Goal: Information Seeking & Learning: Learn about a topic

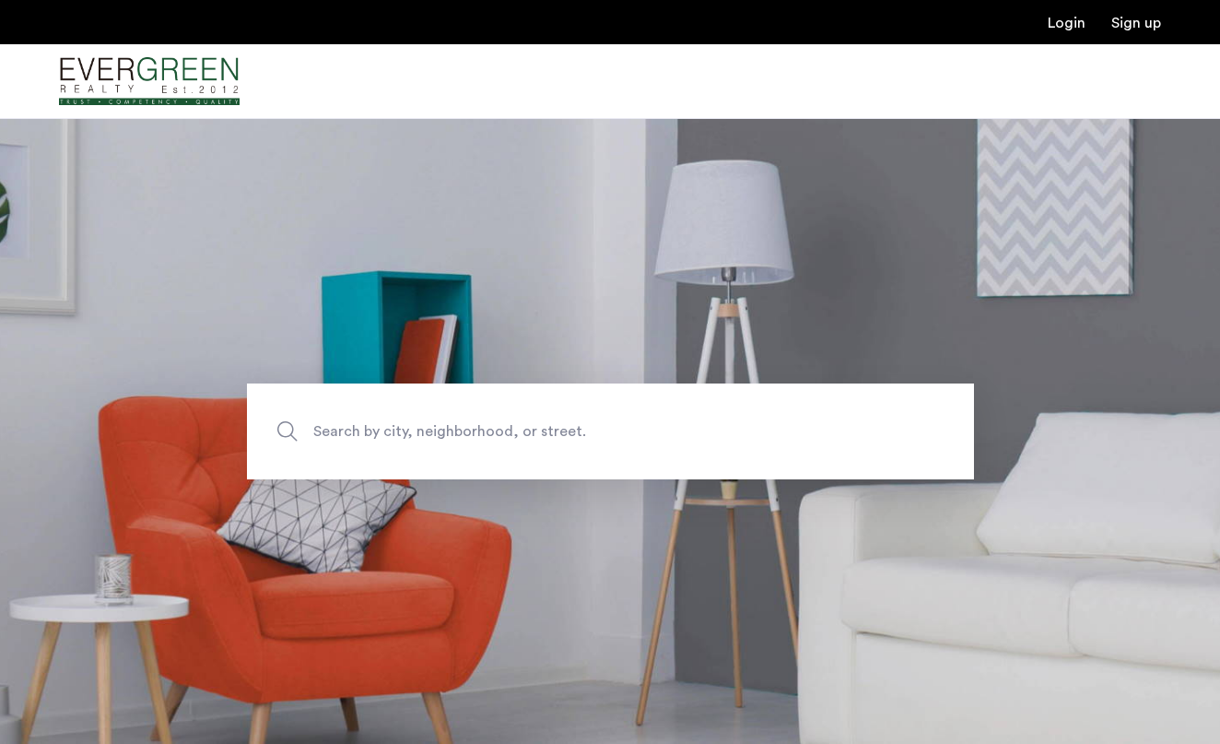
click at [503, 430] on span "Search by city, neighborhood, or street." at bounding box center [567, 430] width 509 height 25
click at [503, 430] on input "Search by city, neighborhood, or street." at bounding box center [610, 431] width 727 height 96
type input "**********"
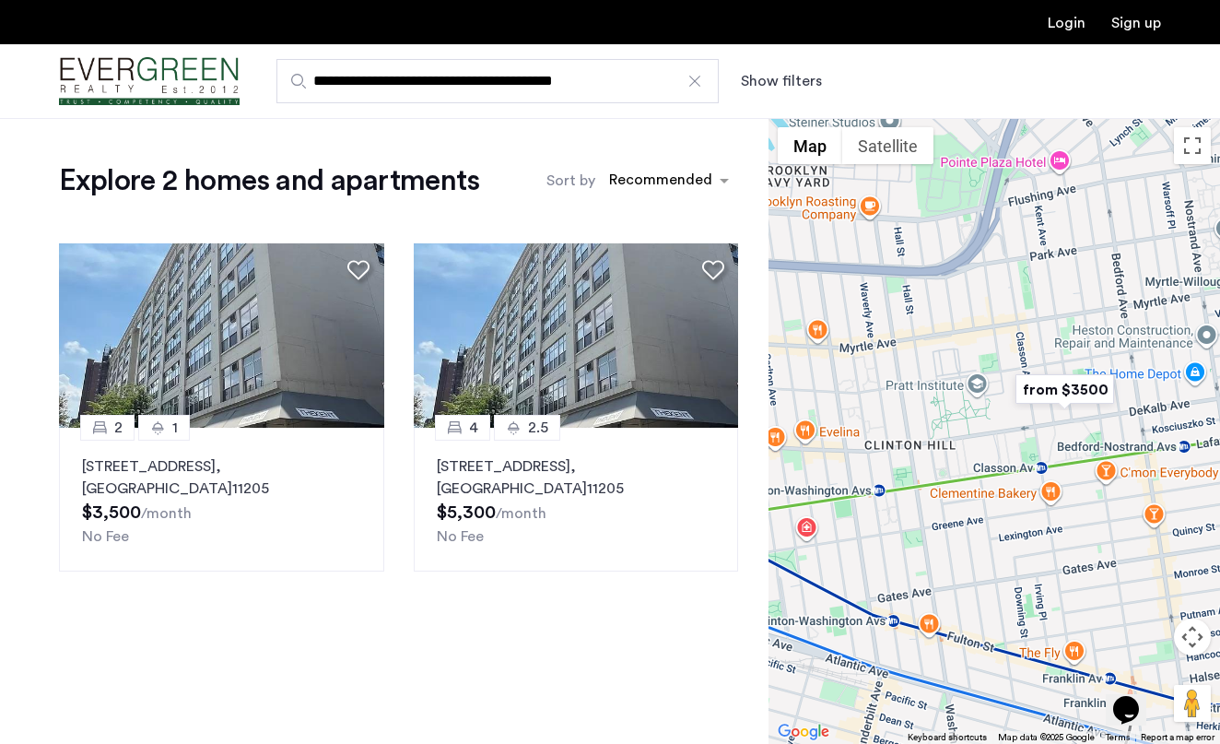
click at [695, 82] on div at bounding box center [695, 81] width 18 height 18
click at [695, 82] on input "**********" at bounding box center [498, 81] width 442 height 44
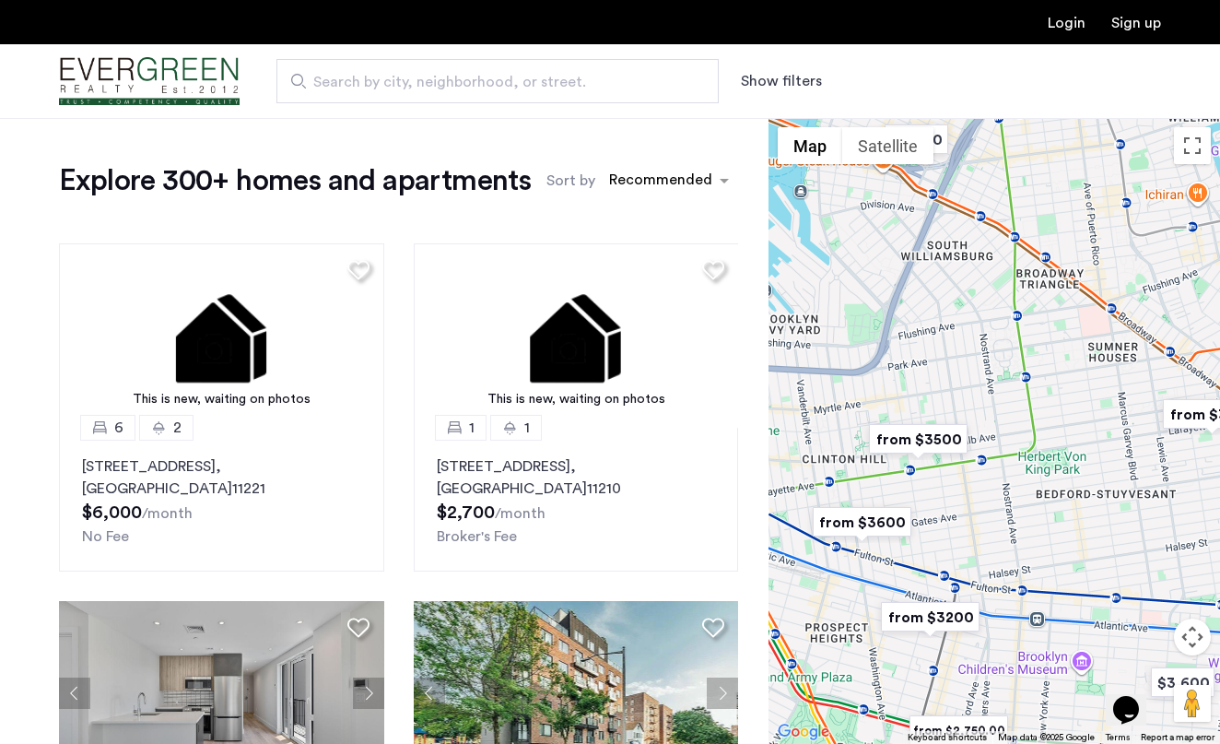
click at [924, 453] on img "from $3500" at bounding box center [918, 438] width 113 height 41
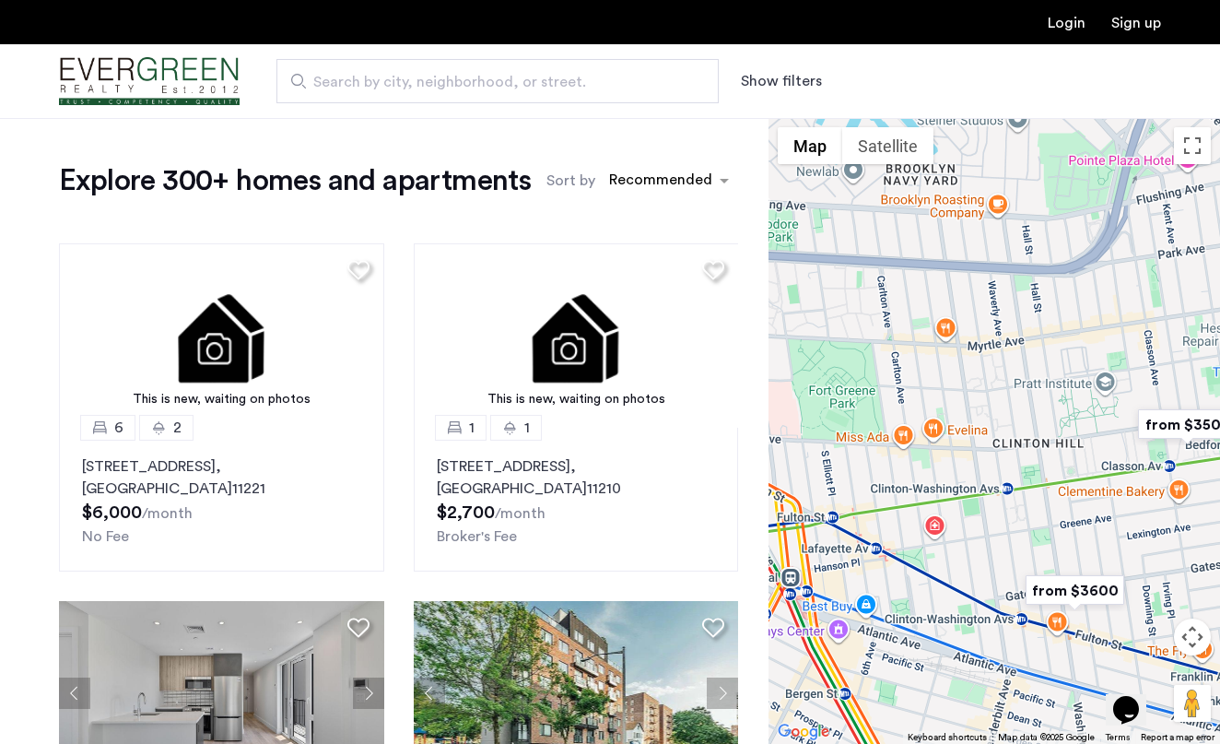
drag, startPoint x: 862, startPoint y: 362, endPoint x: 1025, endPoint y: 364, distance: 163.2
click at [1025, 364] on div "To navigate, press the arrow keys." at bounding box center [995, 431] width 452 height 626
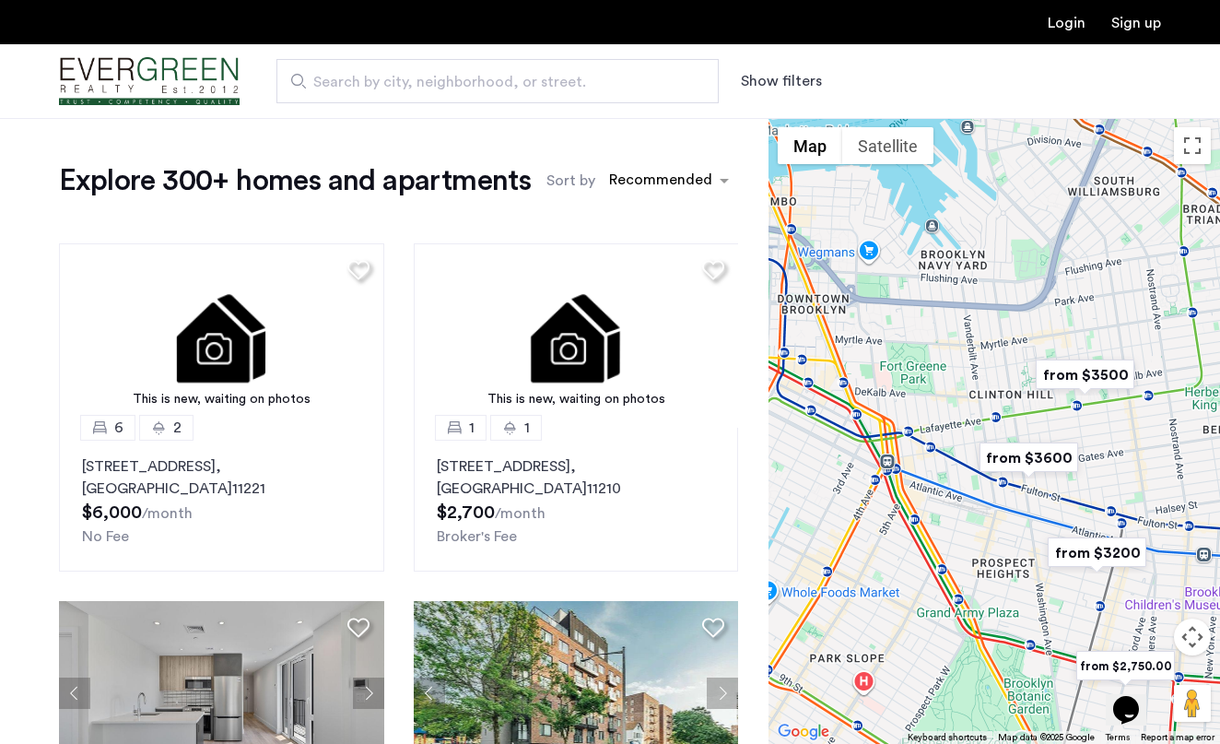
click at [447, 82] on span "Search by city, neighborhood, or street." at bounding box center [490, 82] width 354 height 22
click at [447, 82] on input "Search by city, neighborhood, or street." at bounding box center [498, 81] width 442 height 44
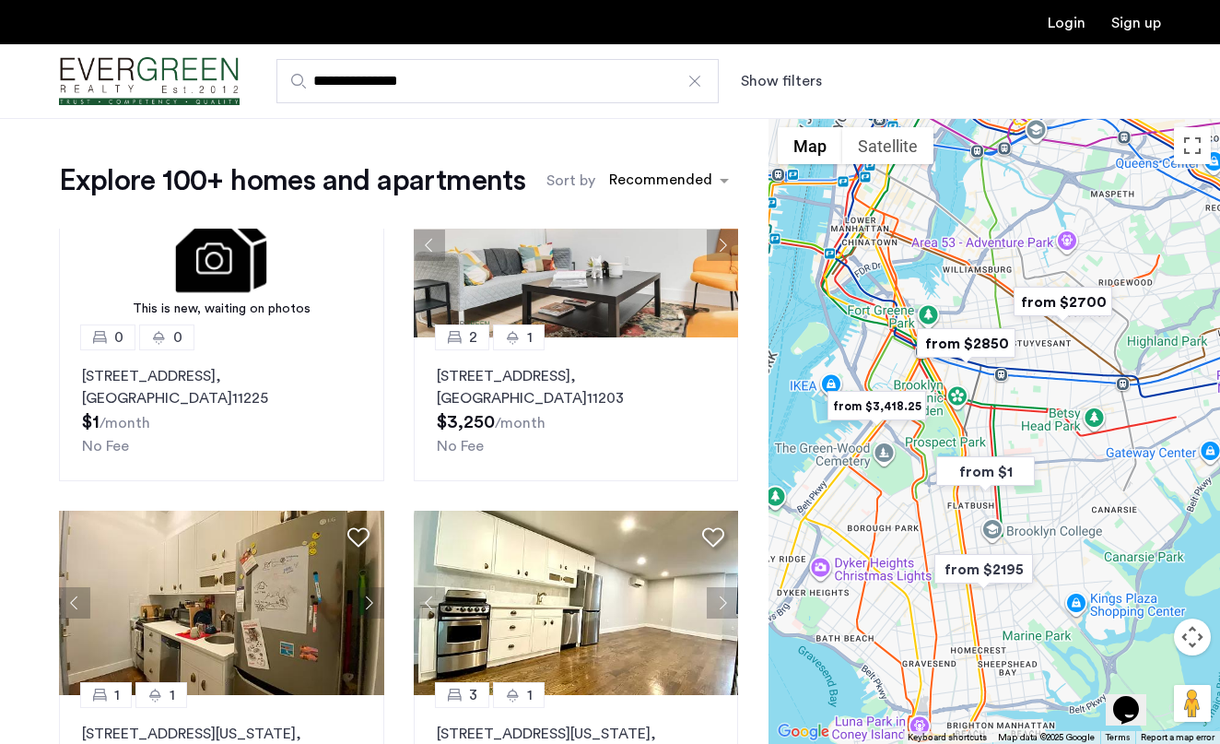
type input "**********"
click at [218, 75] on img "Cazamio Logo" at bounding box center [149, 81] width 181 height 69
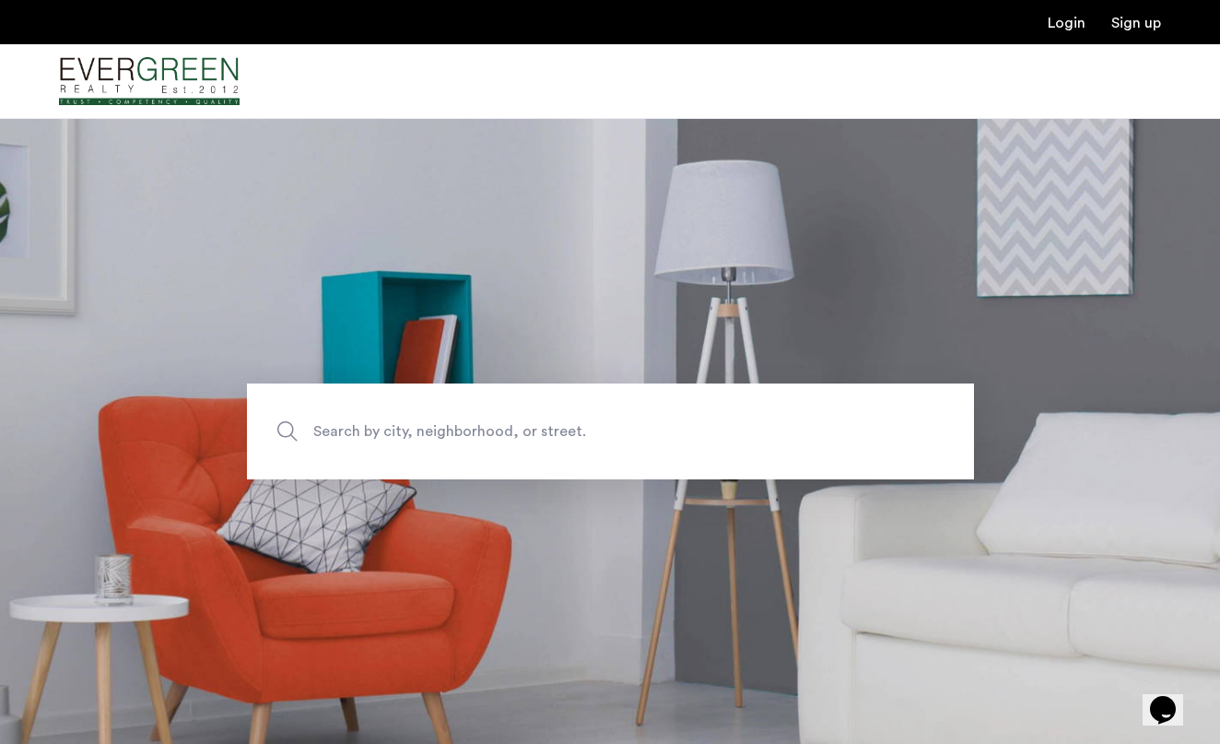
click at [434, 426] on span "Search by city, neighborhood, or street." at bounding box center [567, 430] width 509 height 25
click at [434, 426] on input "Search by city, neighborhood, or street." at bounding box center [610, 431] width 727 height 96
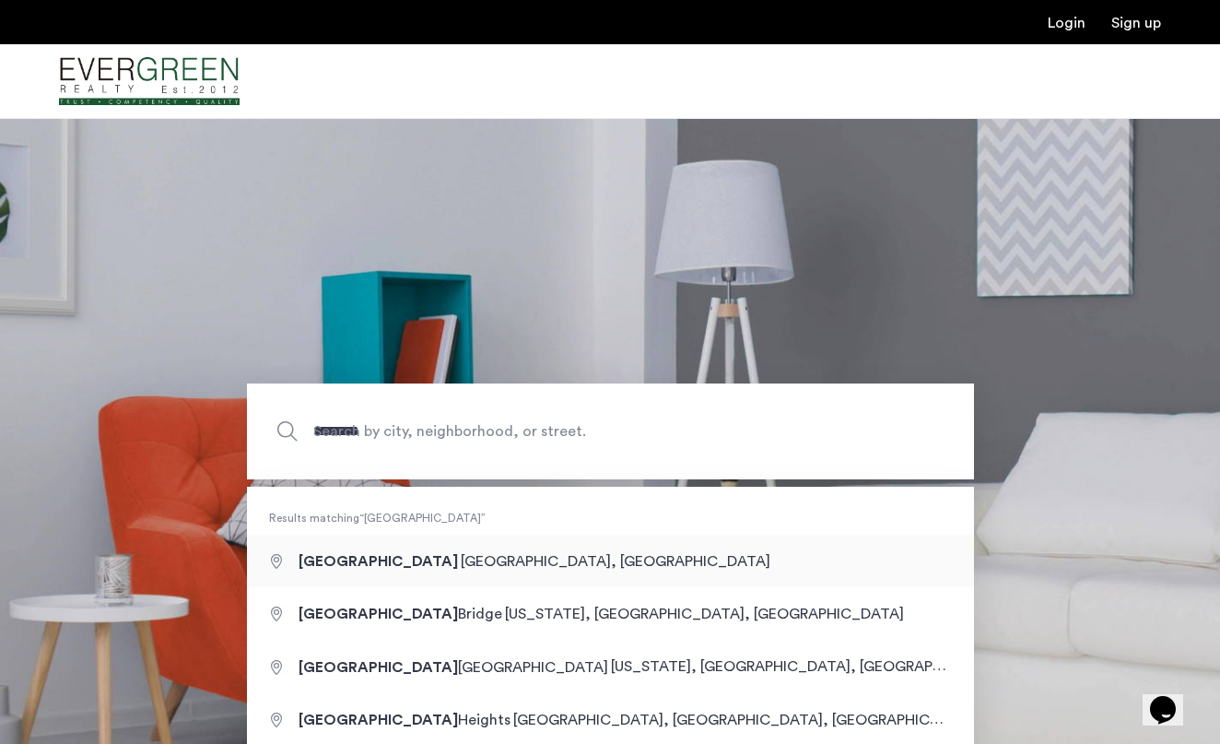
type input "**********"
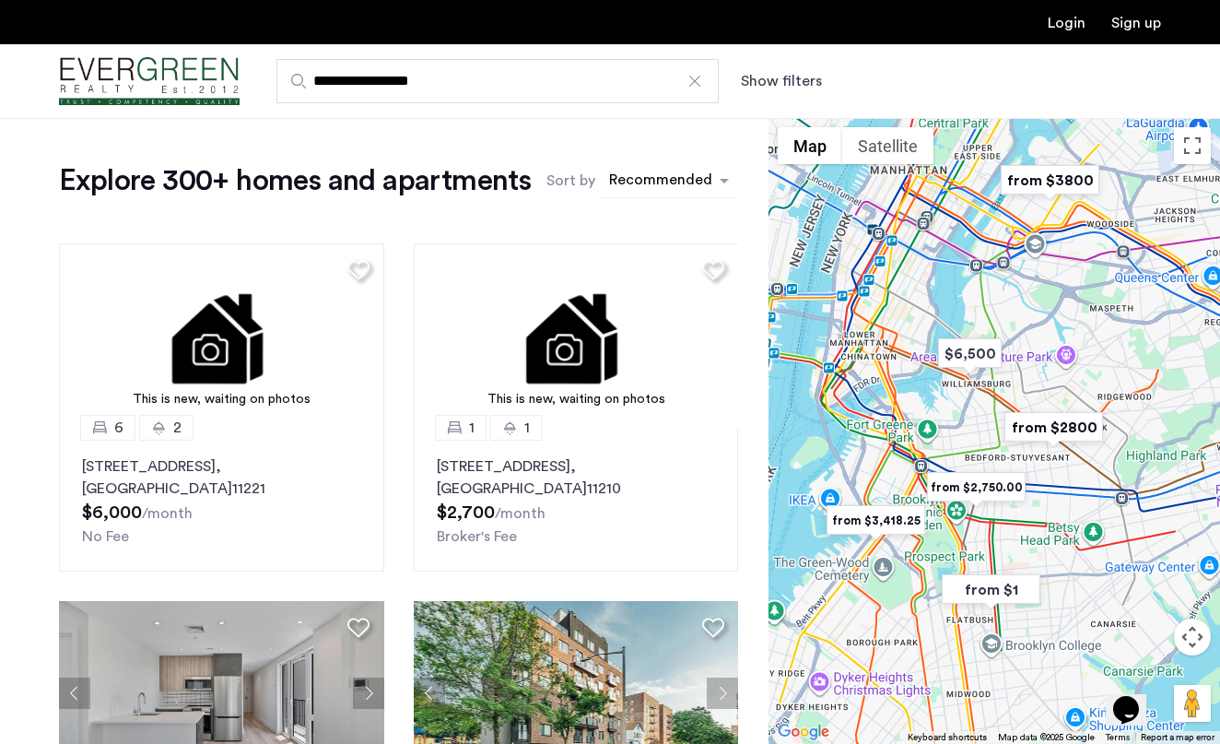
click at [639, 177] on div "sort-apartment" at bounding box center [661, 183] width 109 height 25
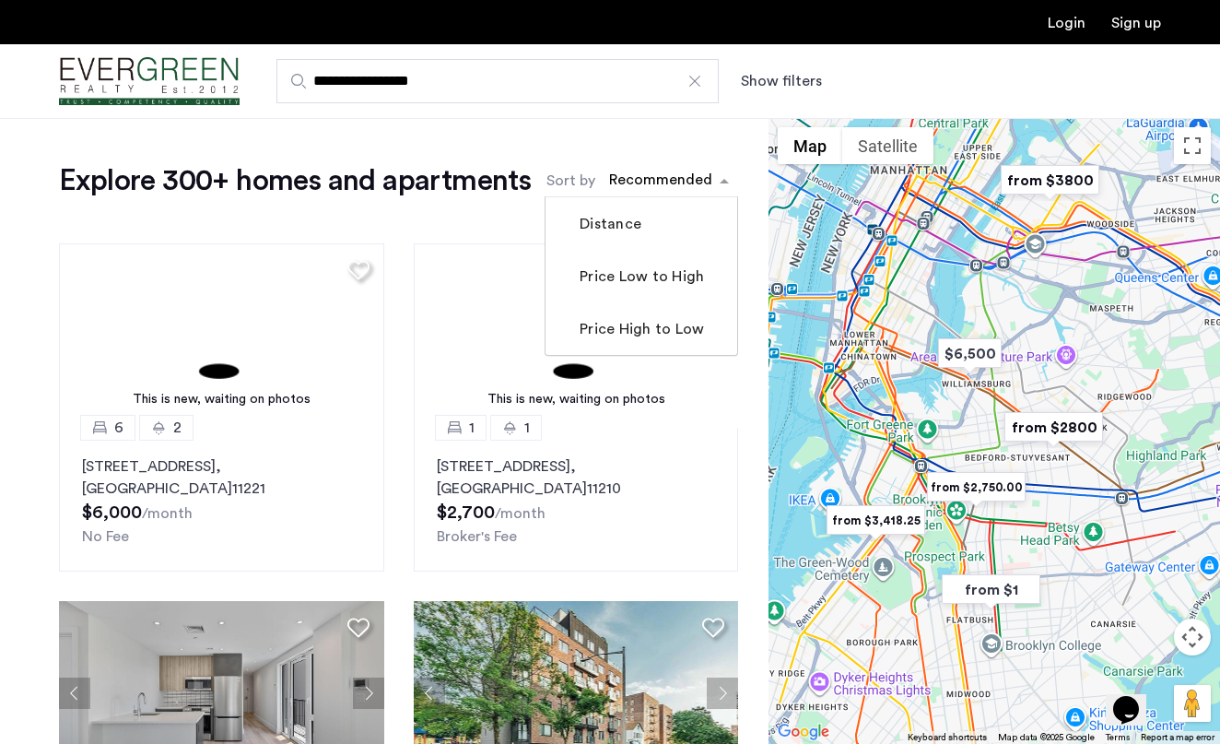
click at [645, 100] on input "**********" at bounding box center [498, 81] width 442 height 44
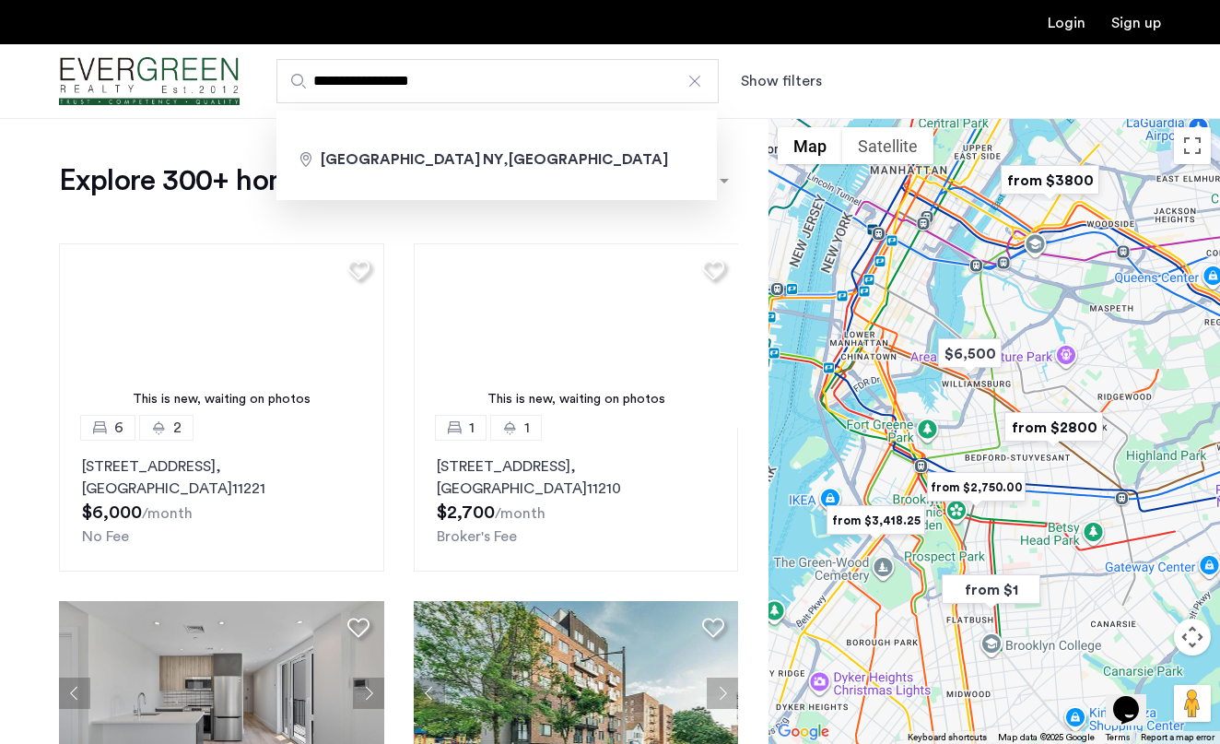
click at [791, 80] on button "Show filters" at bounding box center [781, 81] width 81 height 22
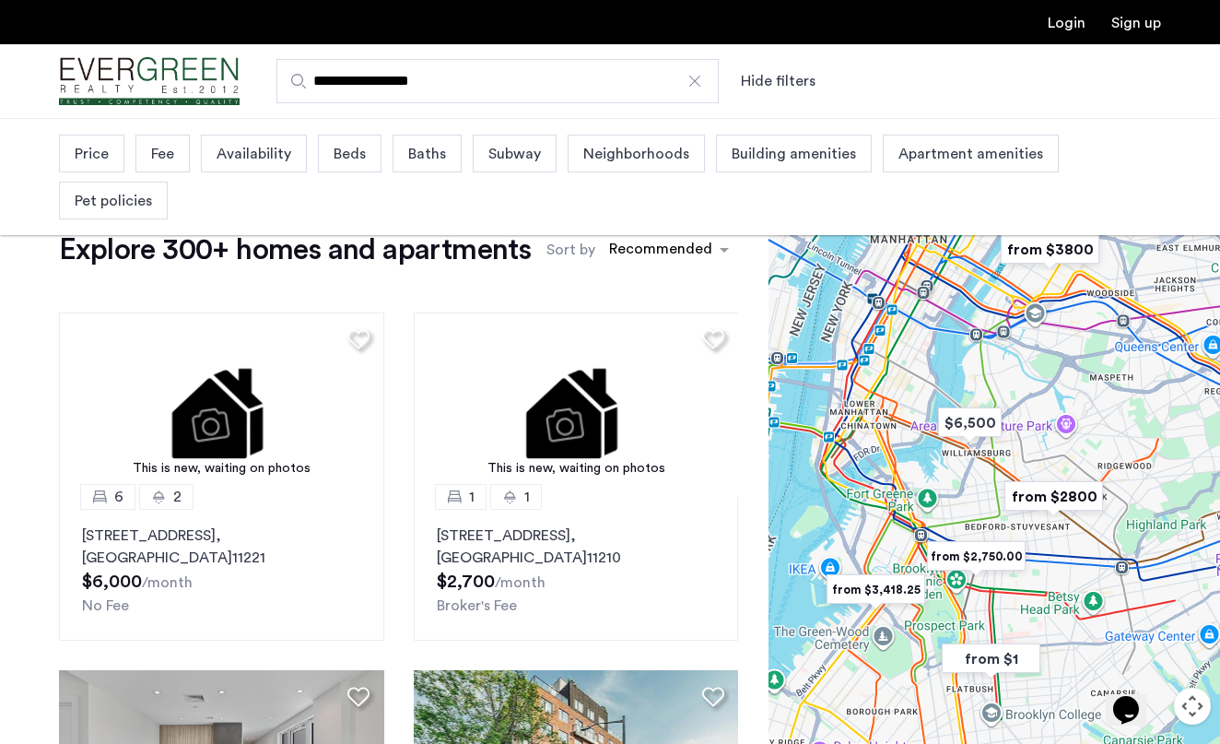
click at [101, 169] on div "Price" at bounding box center [91, 154] width 65 height 38
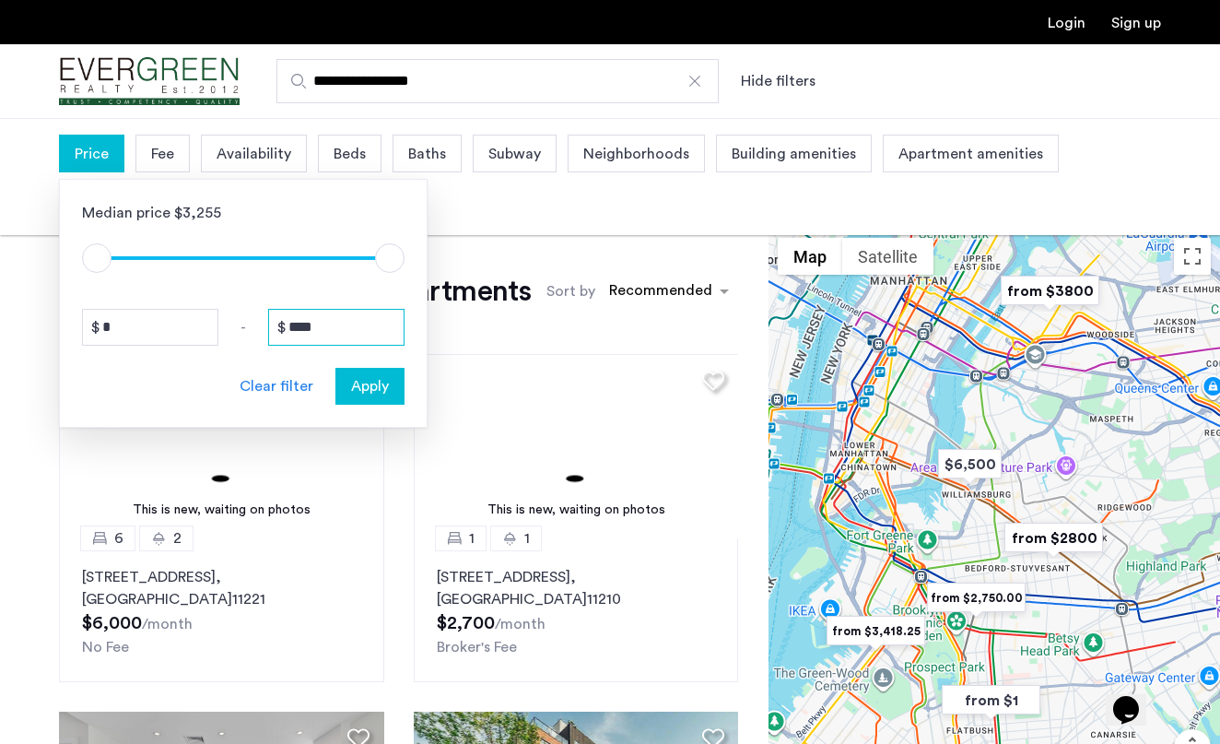
click at [341, 322] on input "****" at bounding box center [336, 327] width 136 height 37
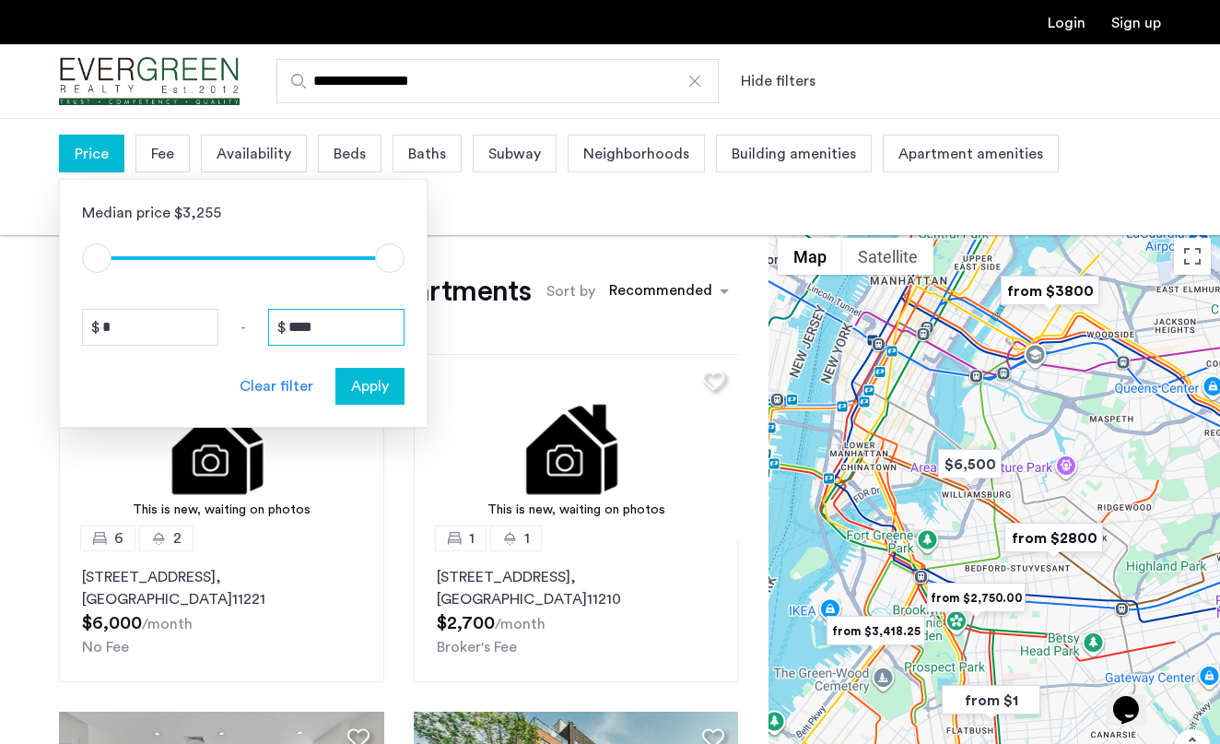
click at [341, 322] on input "****" at bounding box center [336, 327] width 136 height 37
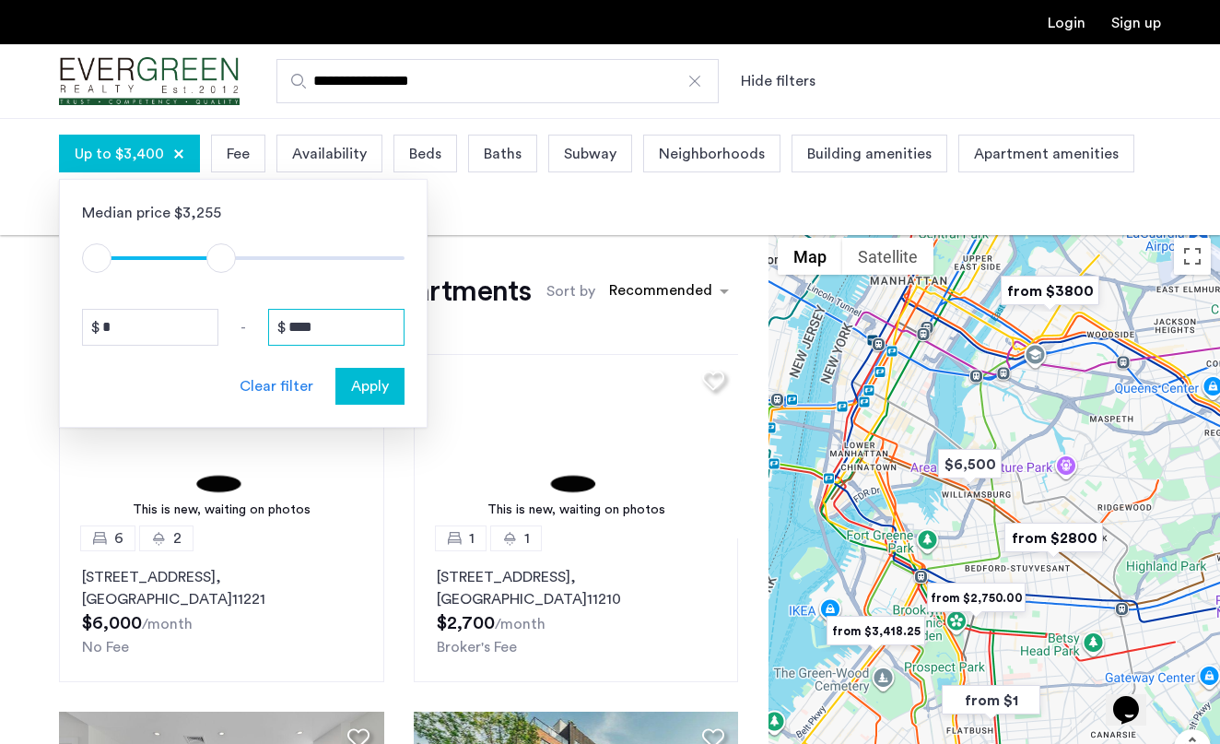
type input "****"
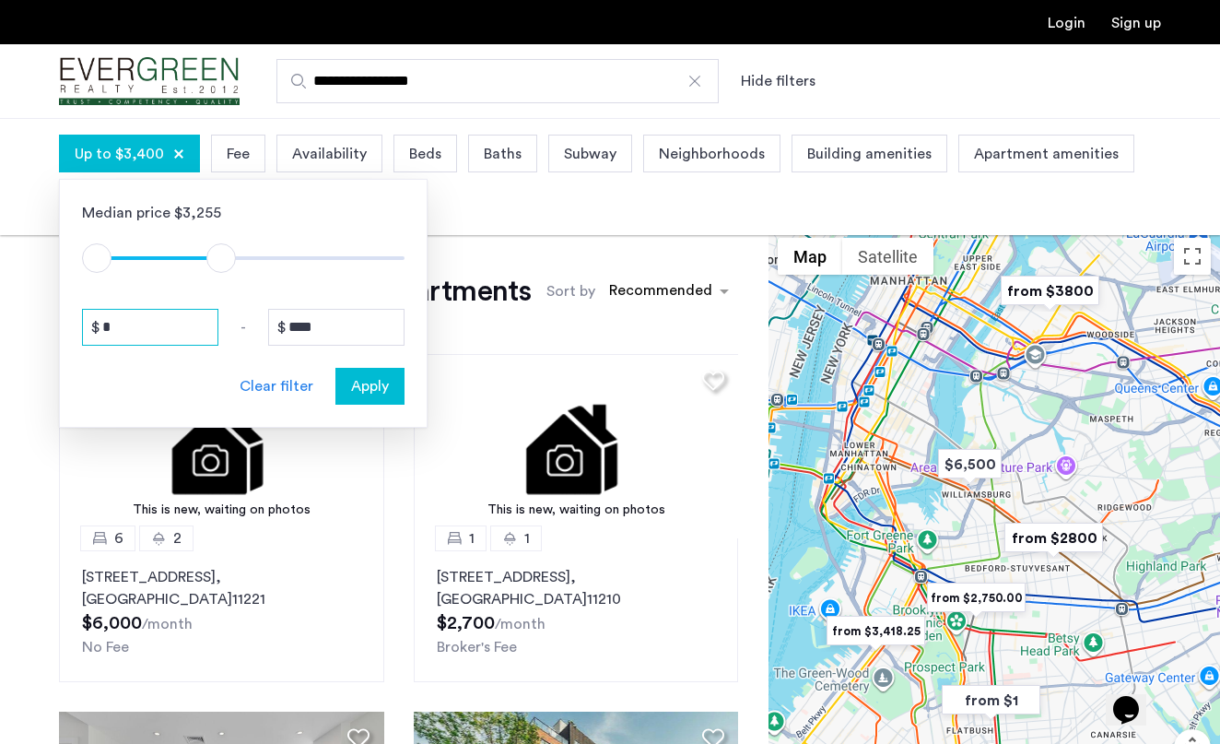
click at [133, 317] on input "*" at bounding box center [150, 327] width 136 height 37
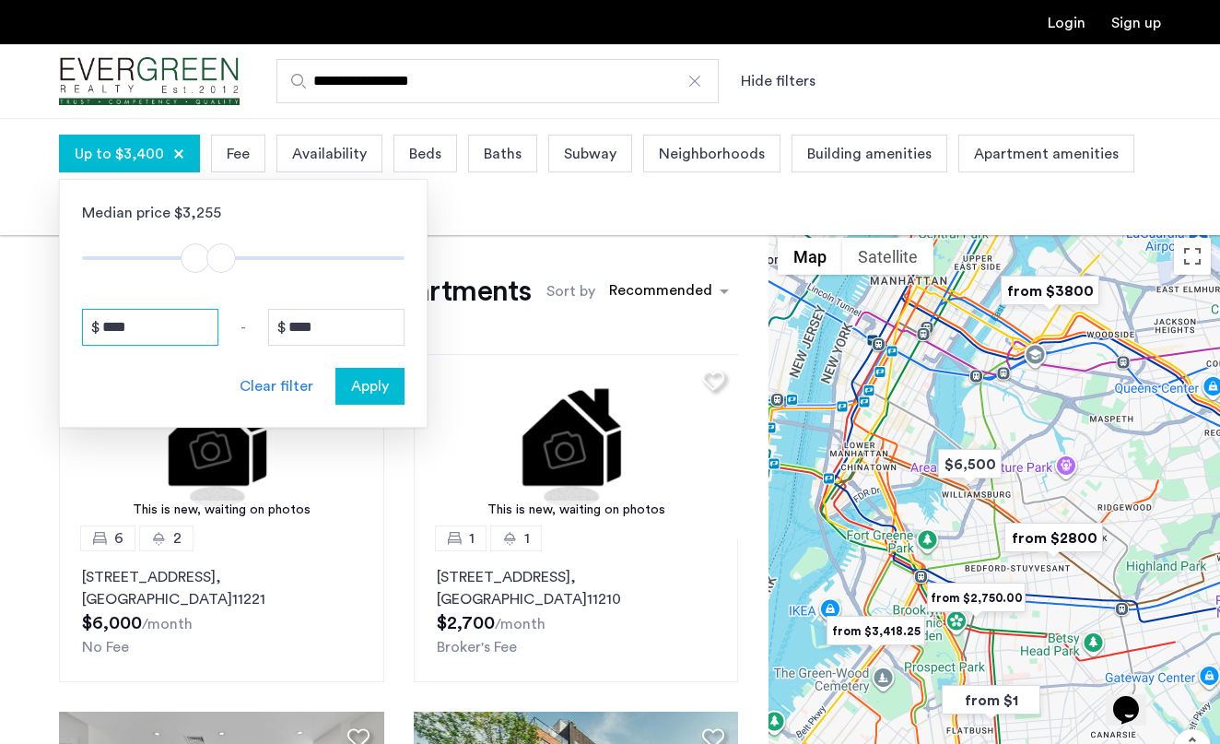
type input "****"
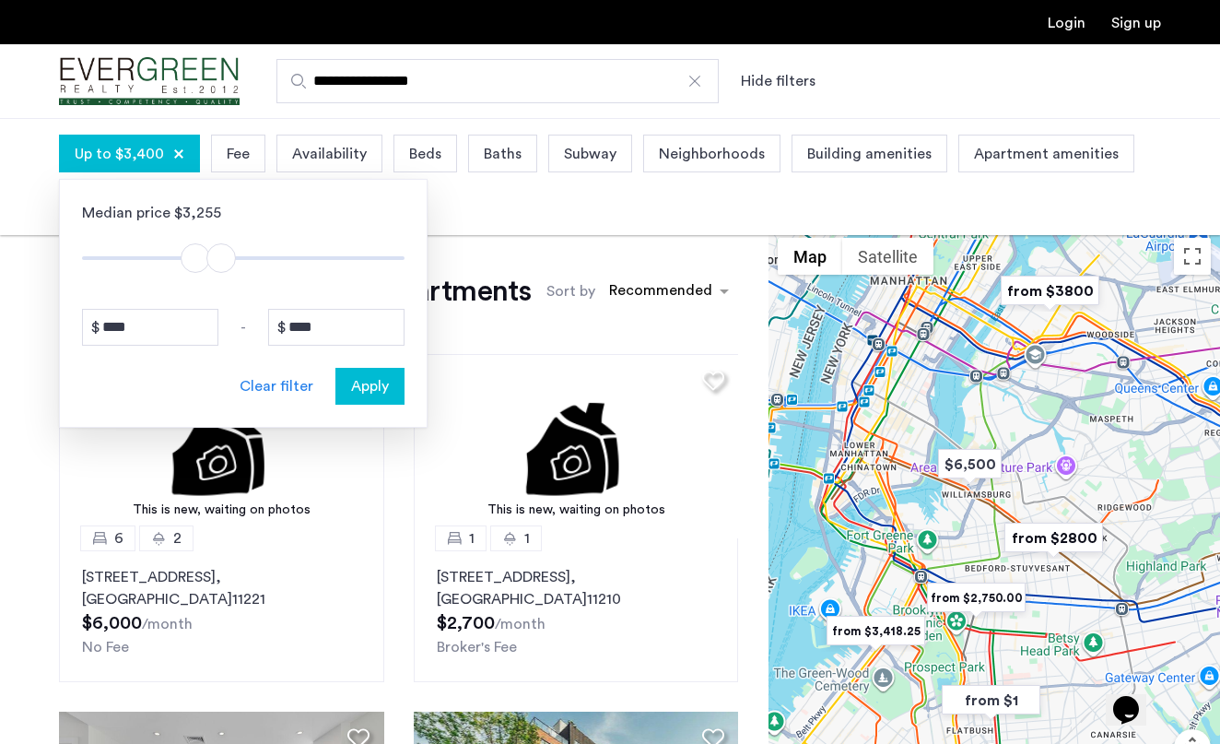
click at [380, 384] on span "Apply" at bounding box center [370, 386] width 38 height 22
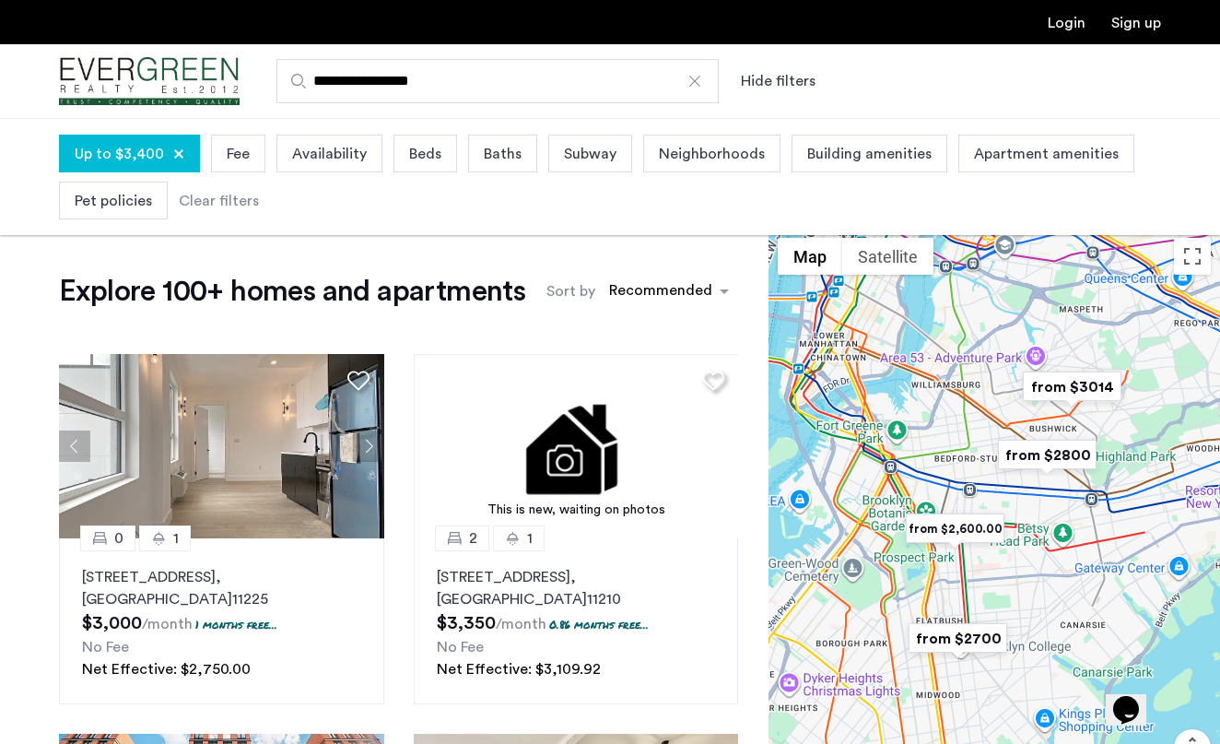
click at [431, 154] on span "Beds" at bounding box center [425, 154] width 32 height 22
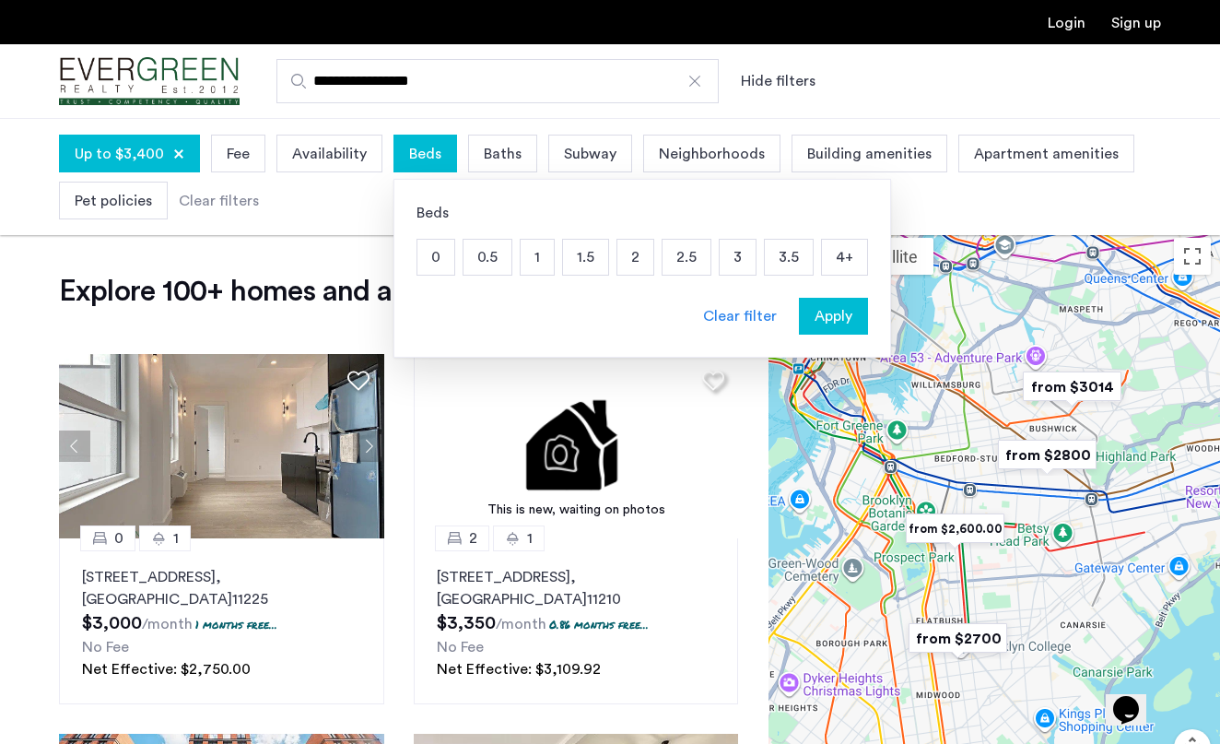
click at [534, 255] on p "1" at bounding box center [537, 257] width 33 height 35
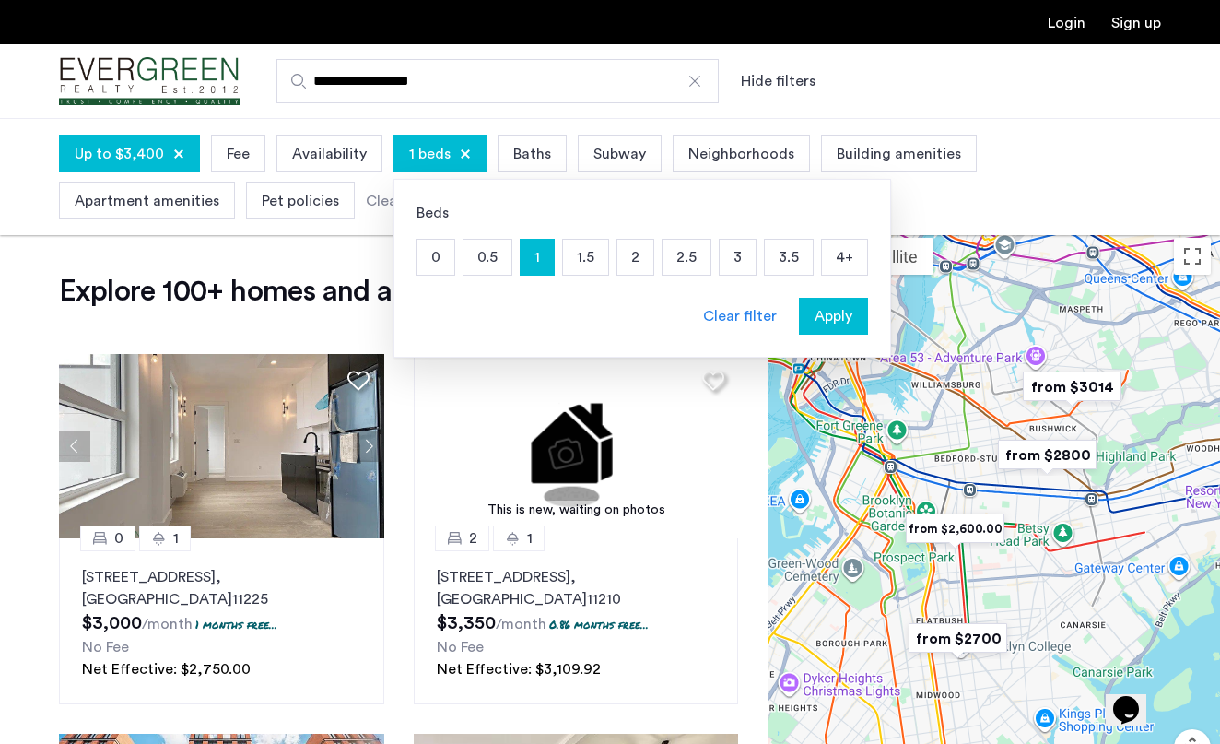
click at [430, 260] on p "0" at bounding box center [436, 257] width 37 height 35
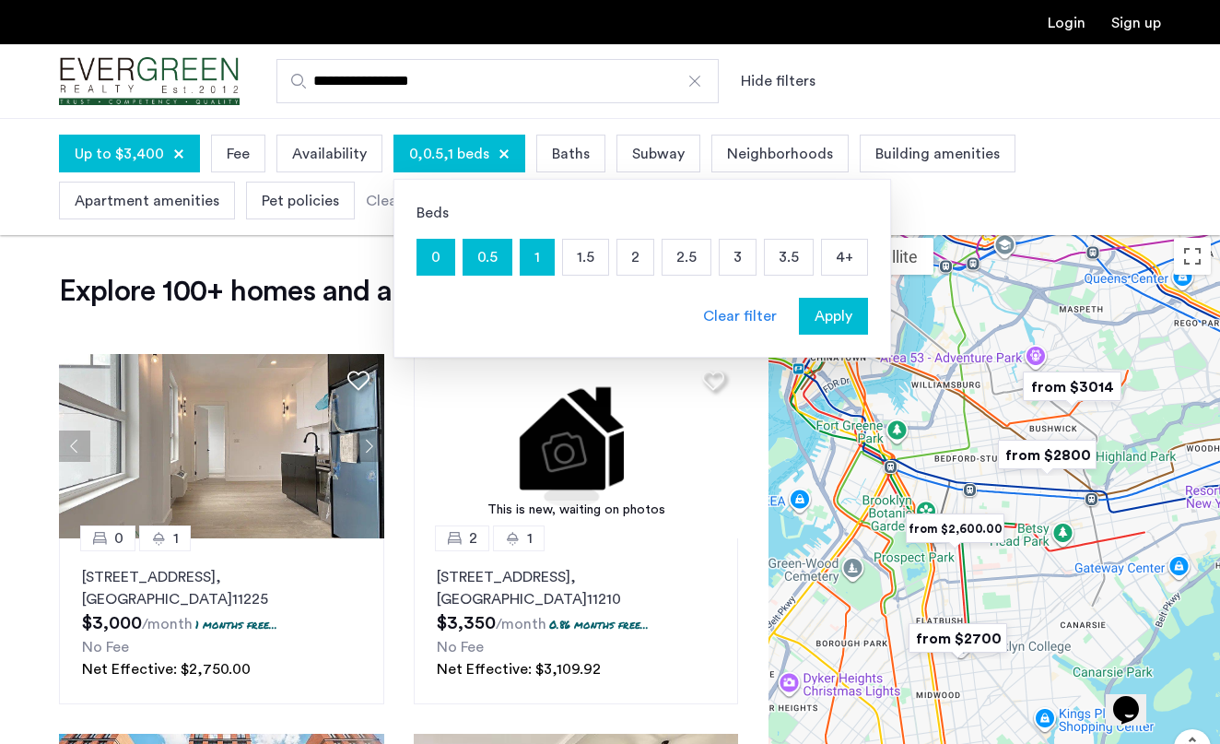
click at [832, 313] on span "Apply" at bounding box center [834, 316] width 38 height 22
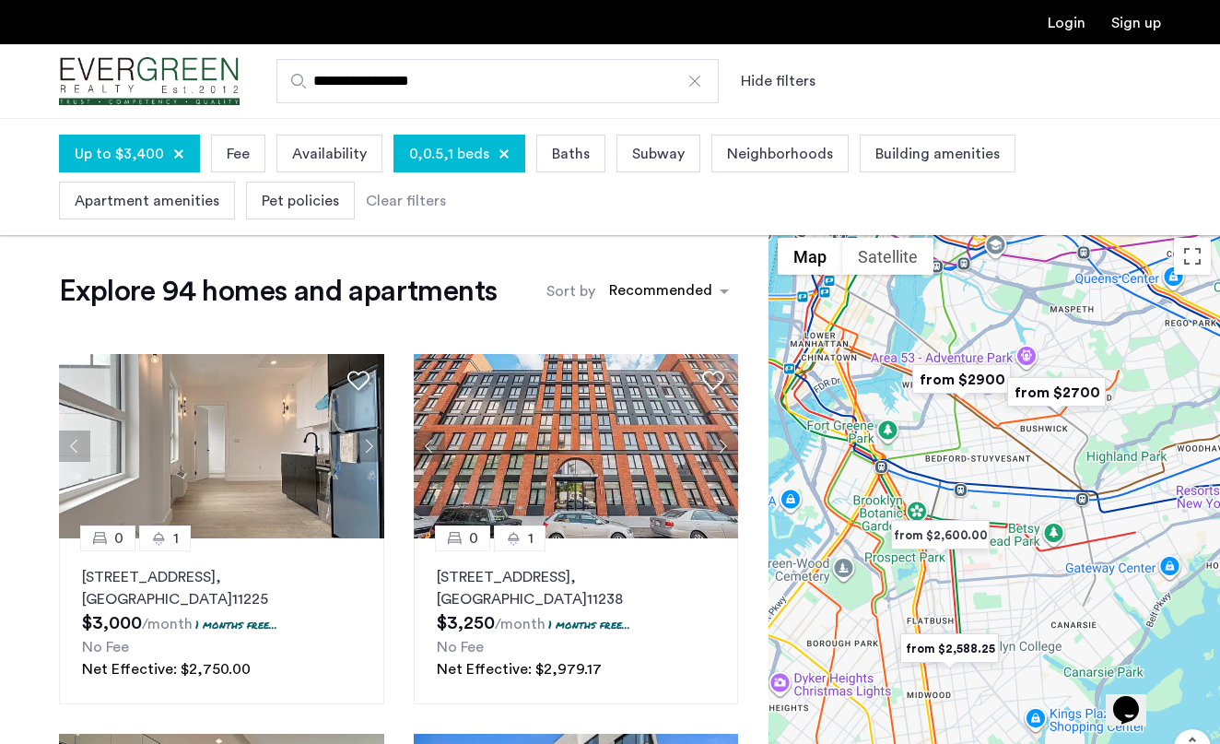
click at [571, 148] on span "Baths" at bounding box center [571, 154] width 38 height 22
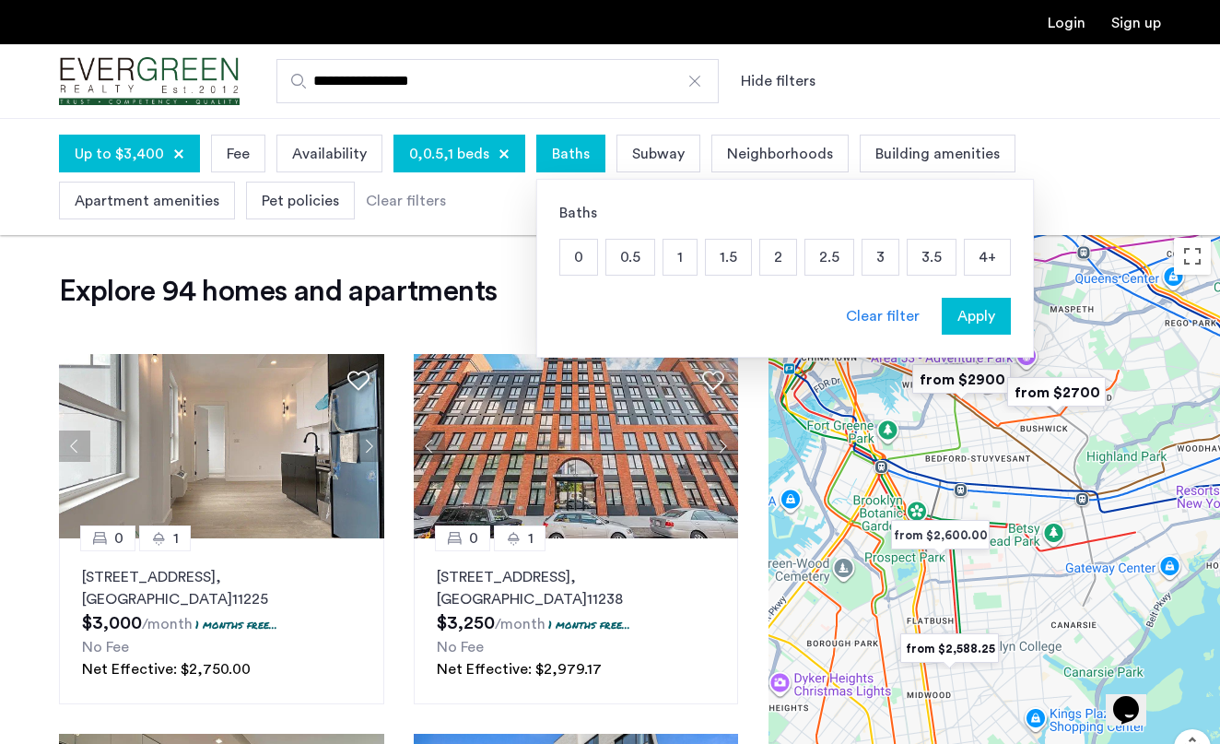
click at [676, 252] on p "1" at bounding box center [680, 257] width 33 height 35
click at [974, 327] on button "Apply" at bounding box center [976, 316] width 69 height 37
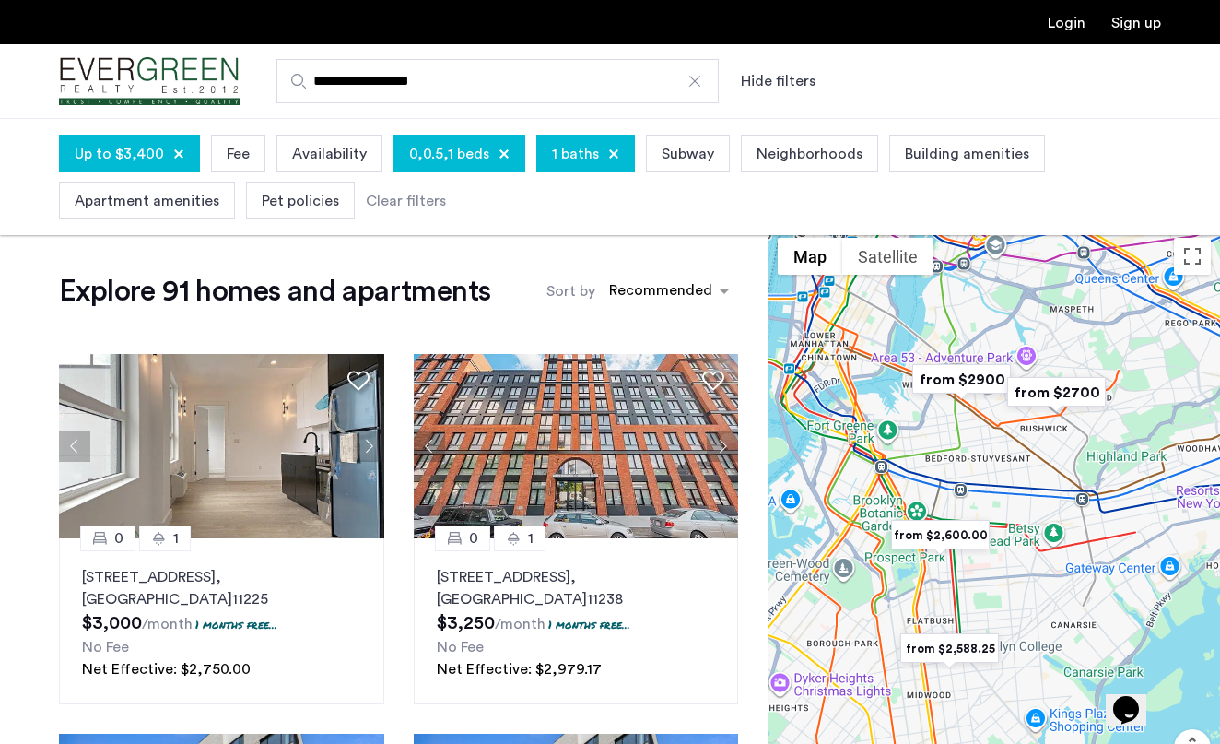
click at [952, 156] on span "Building amenities" at bounding box center [967, 154] width 124 height 22
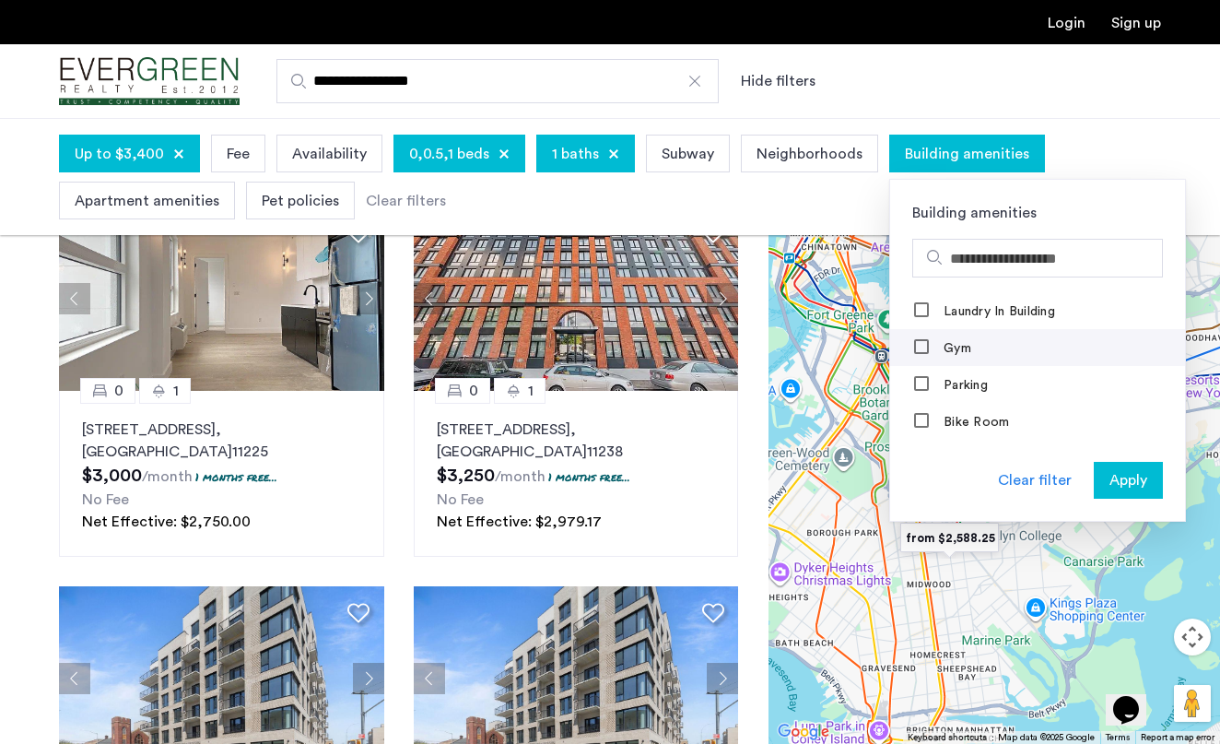
click at [940, 344] on label "Gym" at bounding box center [955, 348] width 31 height 15
click at [1122, 478] on span "Apply" at bounding box center [1129, 480] width 38 height 22
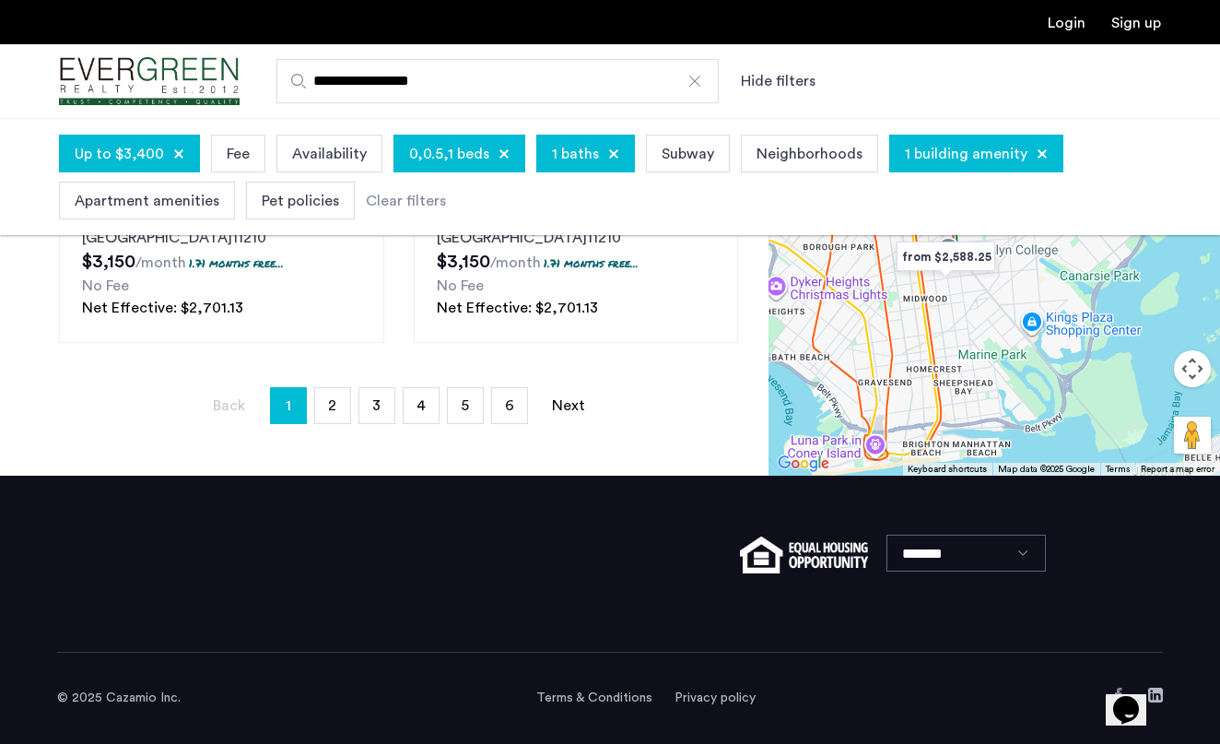
scroll to position [428, 0]
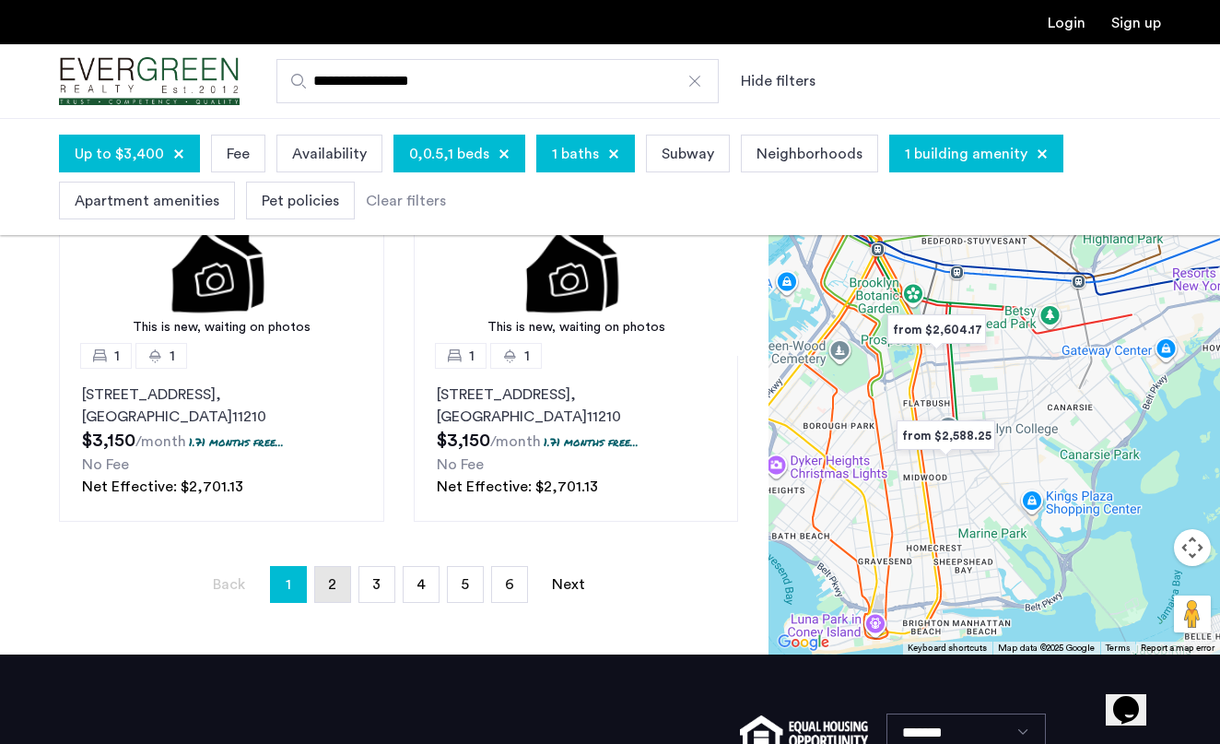
click at [347, 592] on link "page 2" at bounding box center [332, 584] width 35 height 35
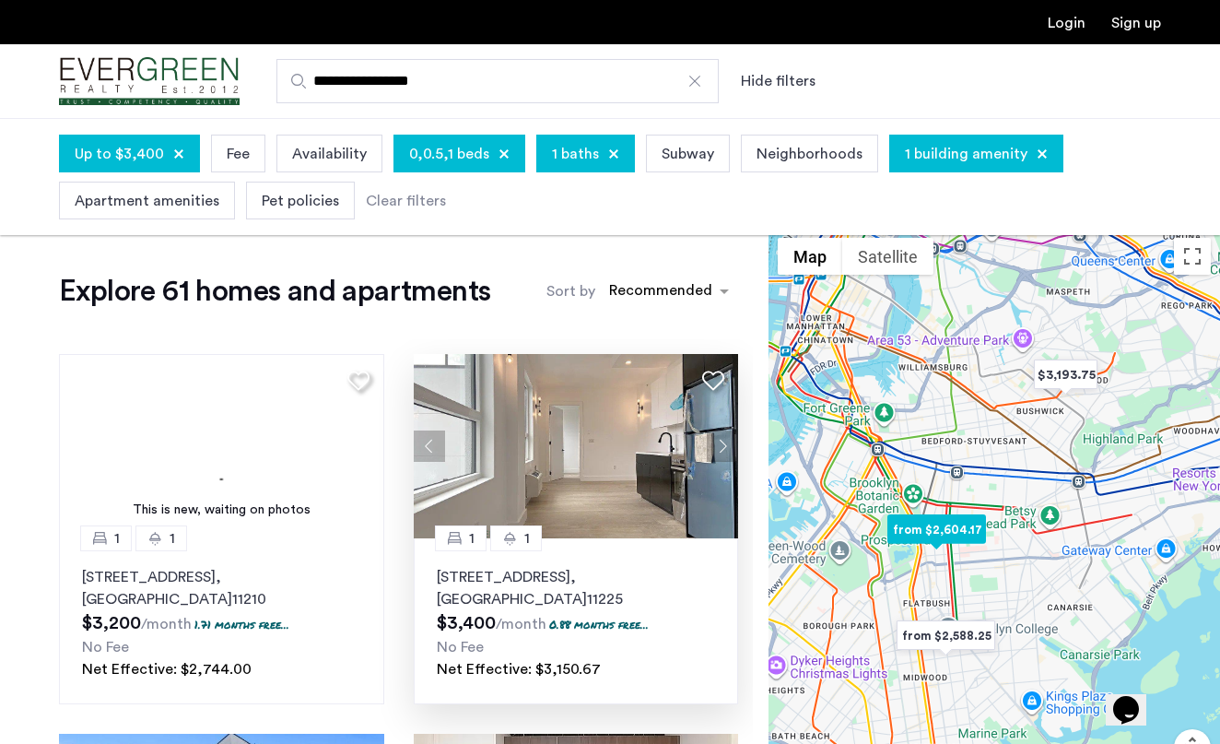
click at [720, 446] on button "Next apartment" at bounding box center [722, 445] width 31 height 31
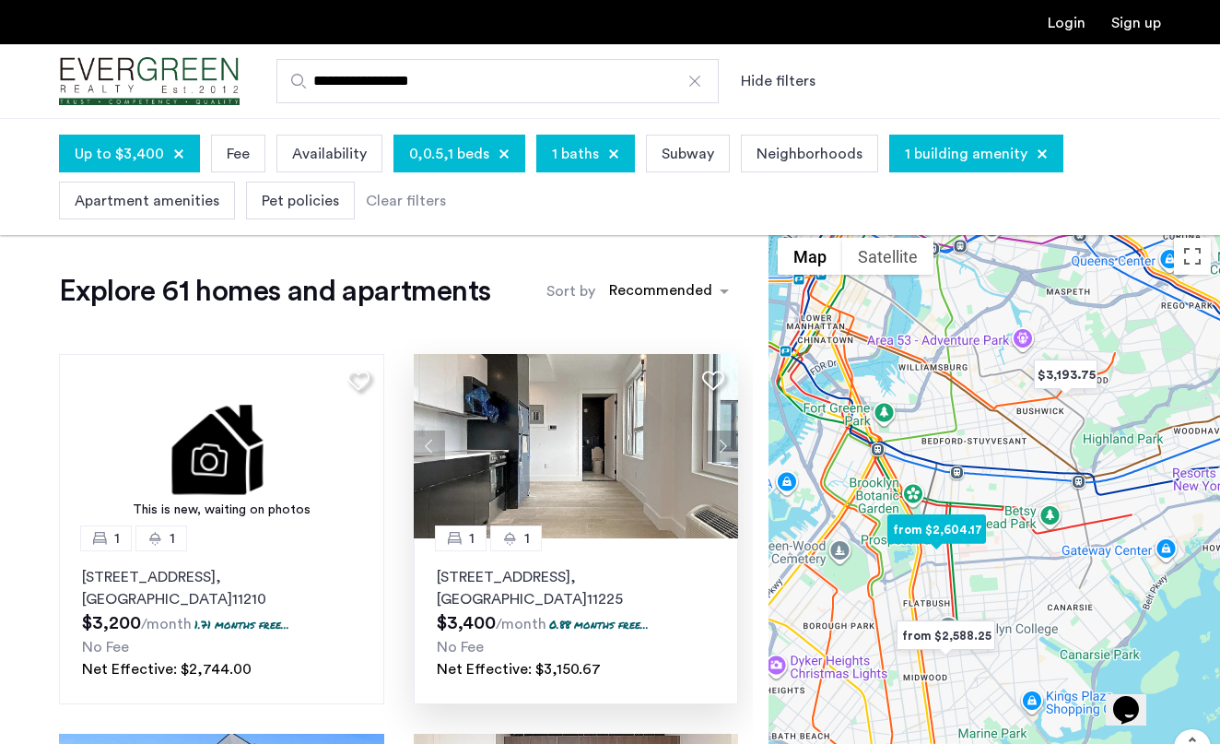
click at [720, 446] on button "Next apartment" at bounding box center [722, 445] width 31 height 31
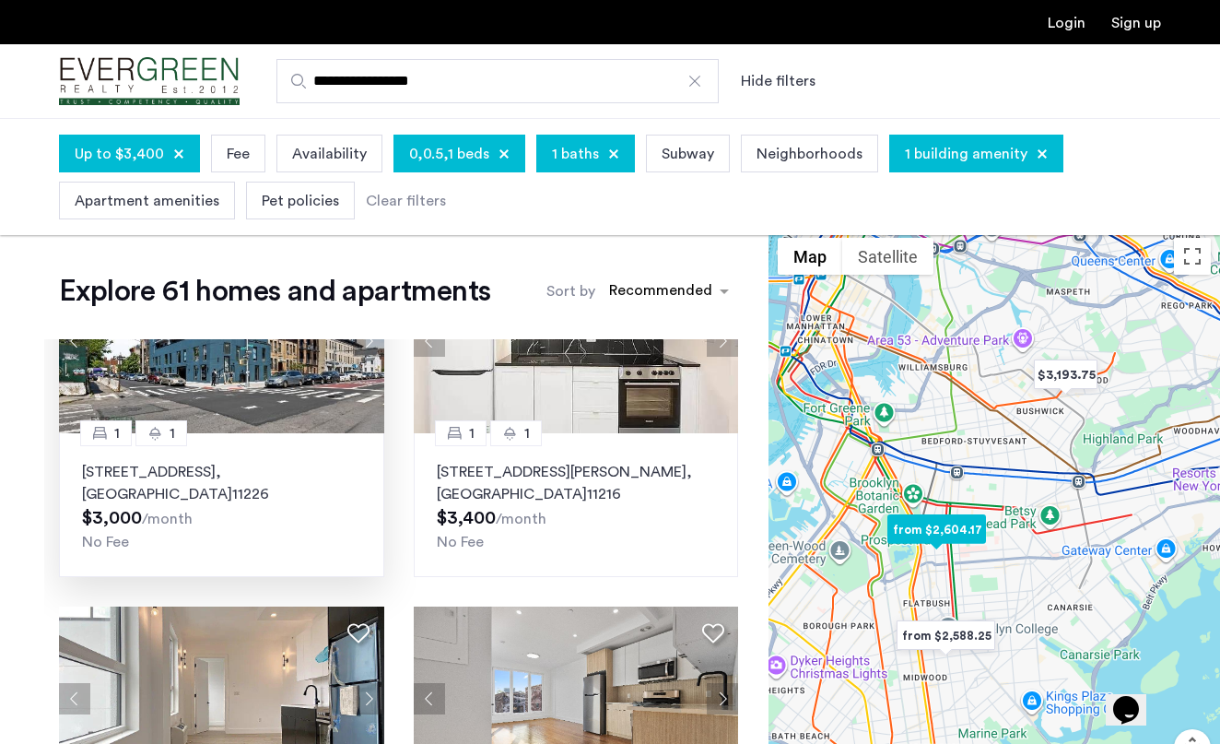
scroll to position [353, 0]
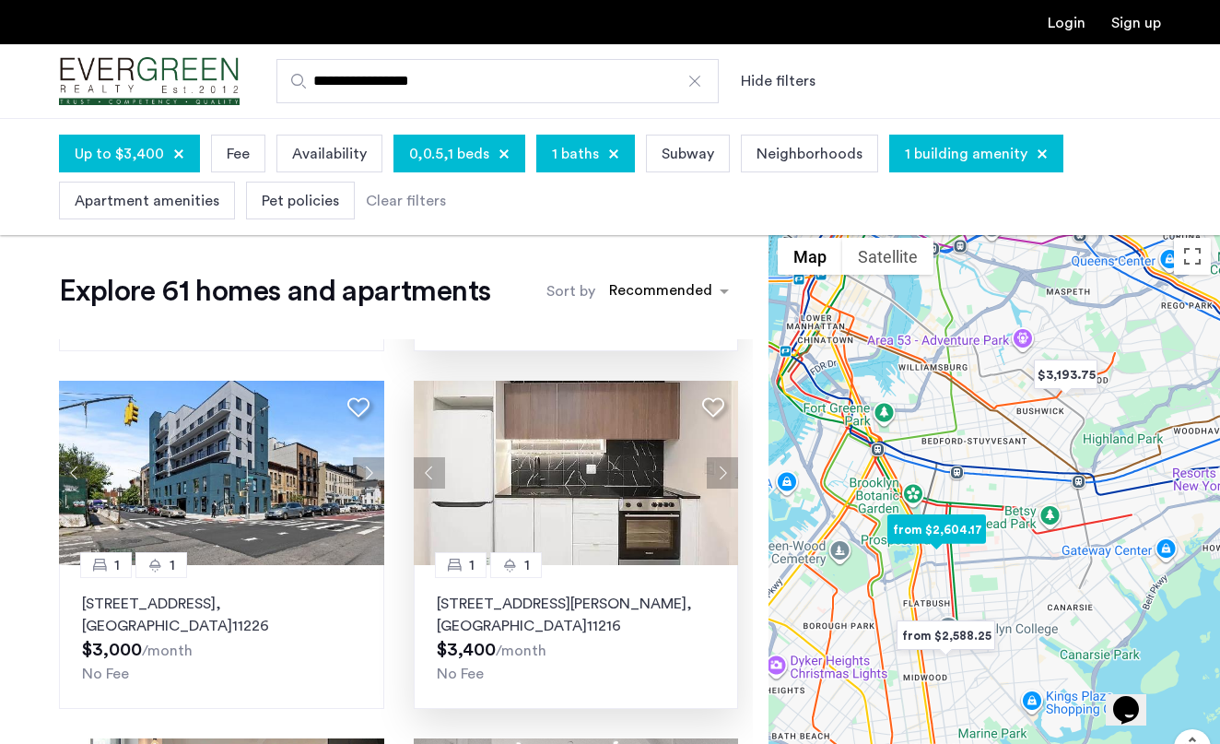
click at [721, 474] on button "Next apartment" at bounding box center [722, 472] width 31 height 31
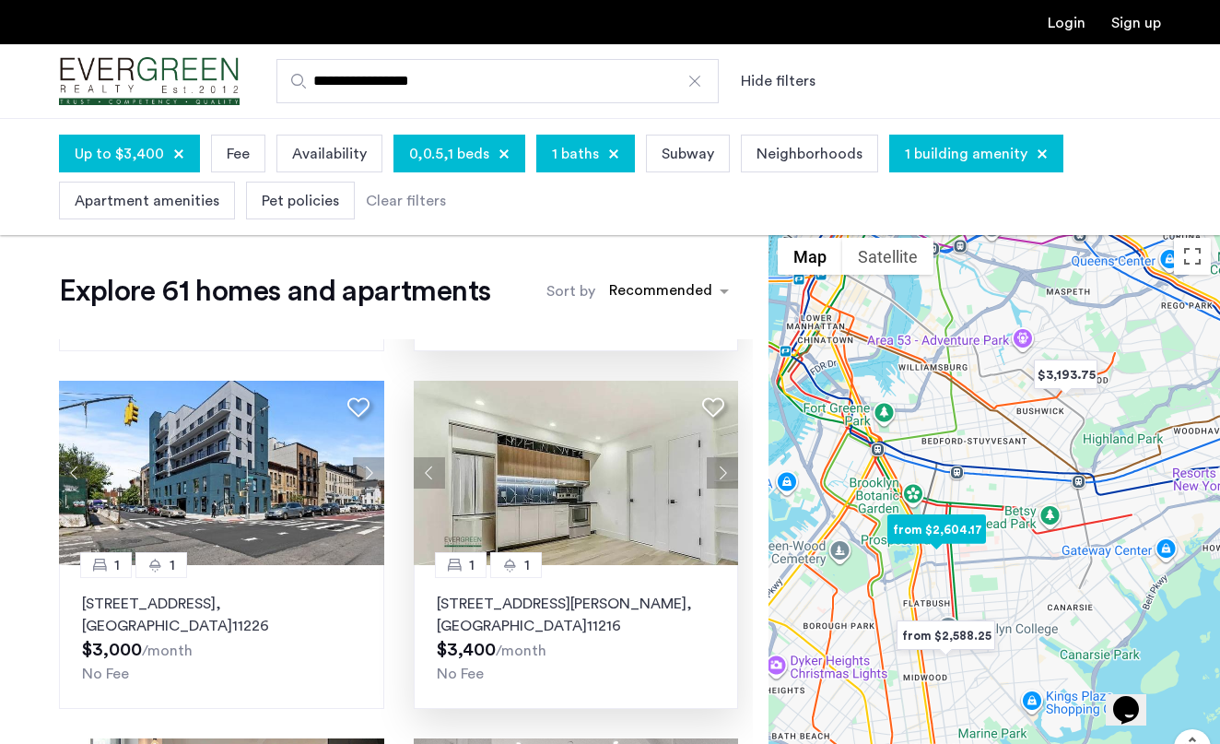
click at [723, 477] on button "Next apartment" at bounding box center [722, 472] width 31 height 31
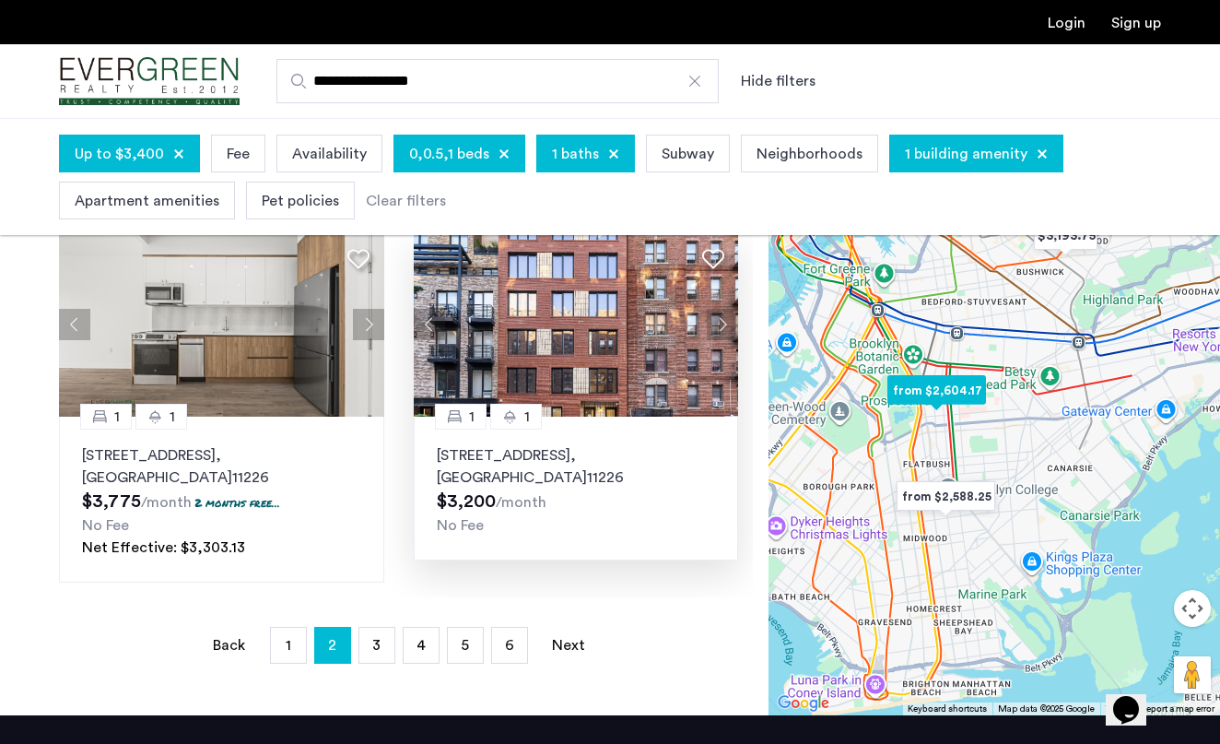
scroll to position [367, 0]
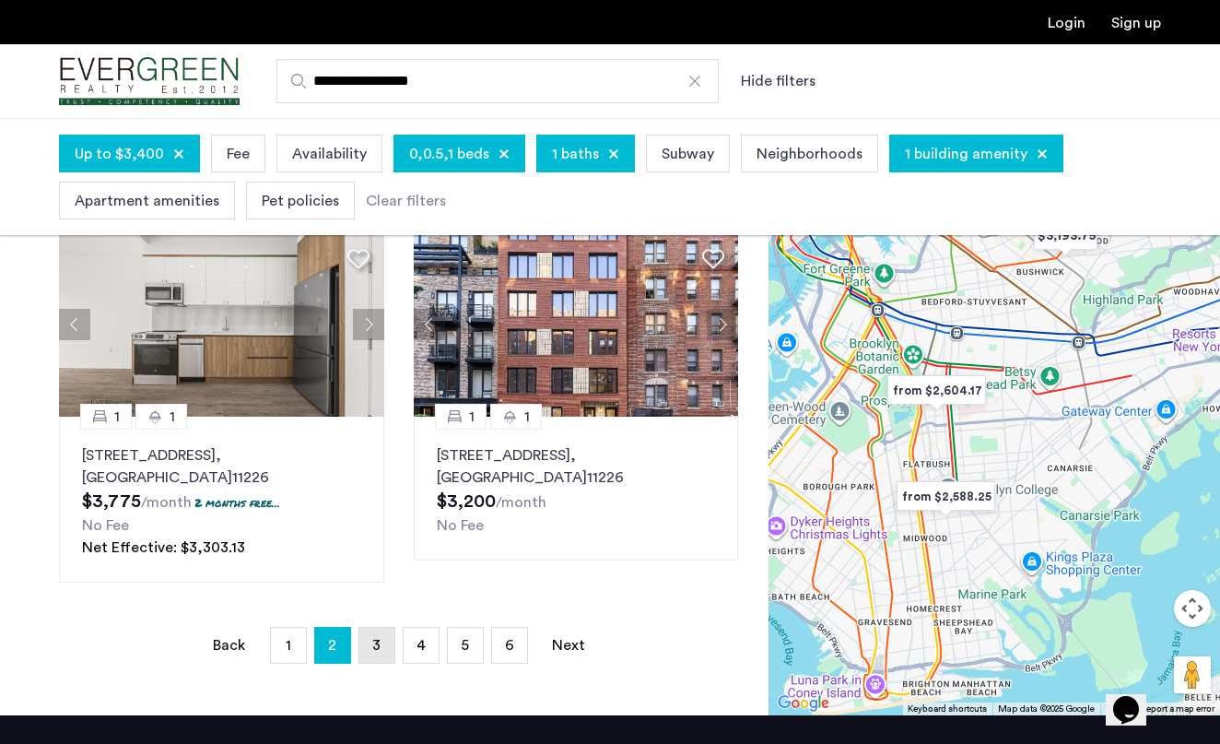
click at [386, 653] on link "page 3" at bounding box center [376, 645] width 35 height 35
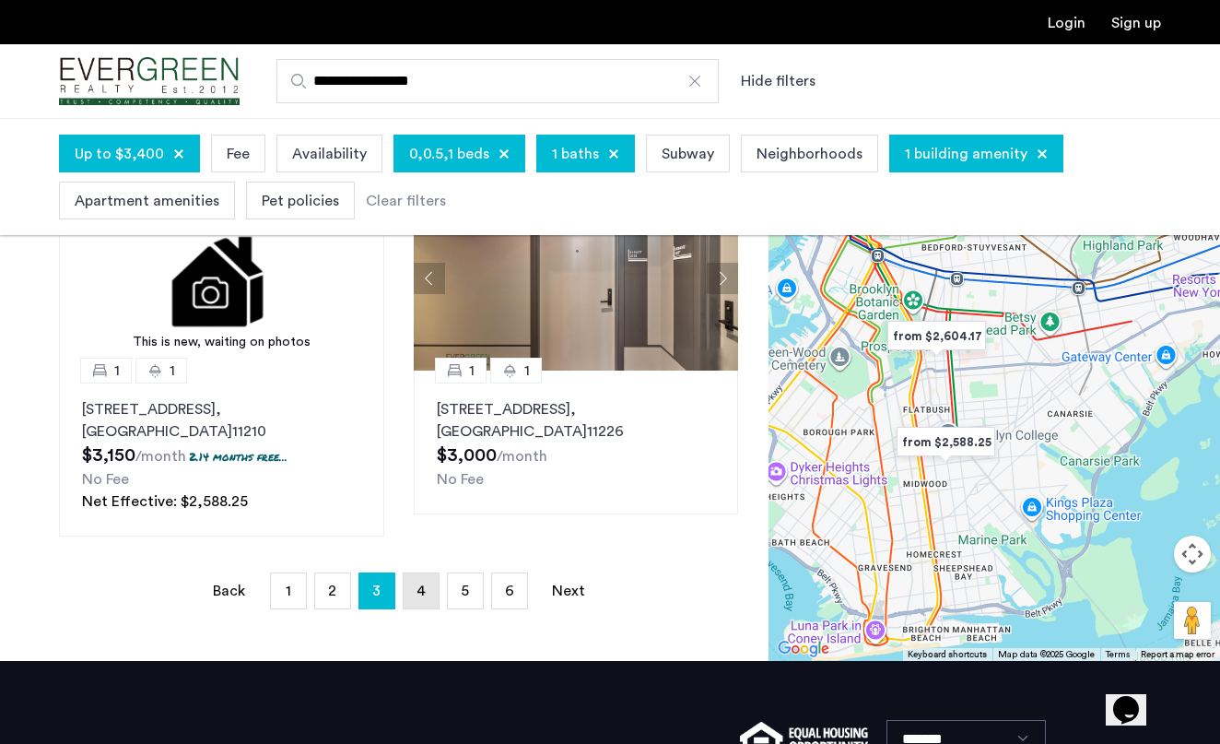
click at [411, 587] on link "page 4" at bounding box center [421, 590] width 35 height 35
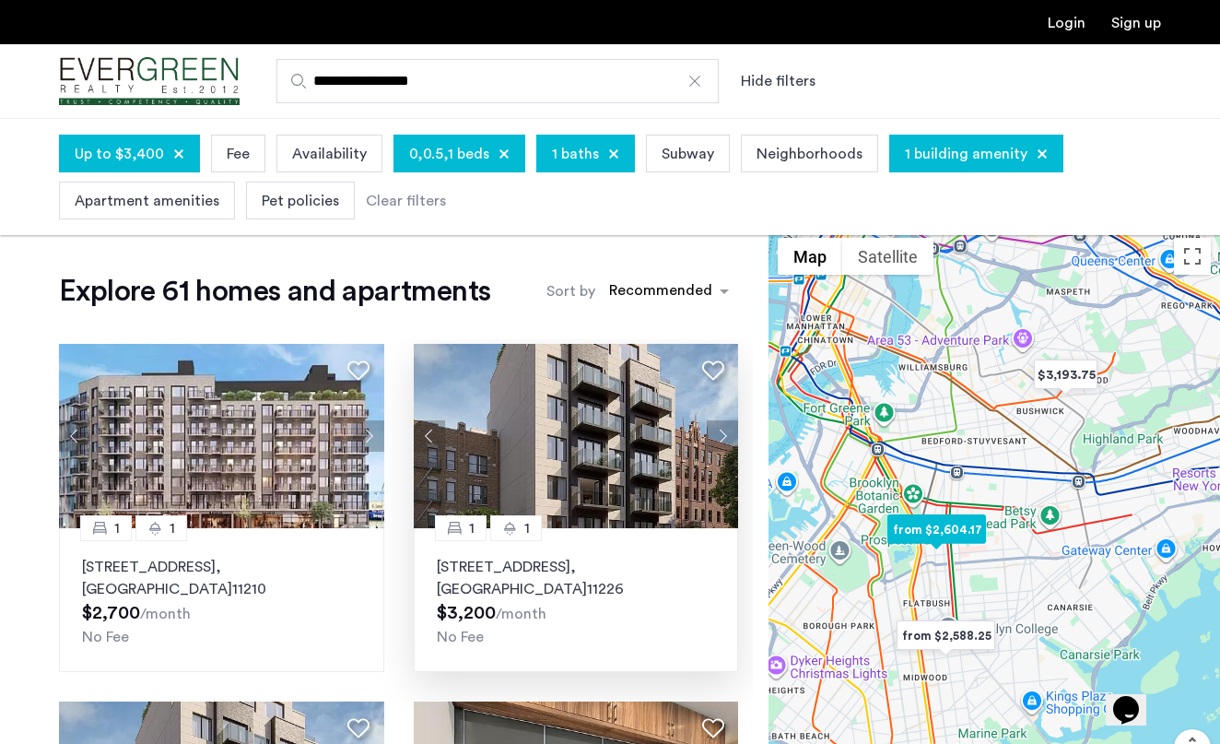
click at [724, 442] on button "Next apartment" at bounding box center [722, 435] width 31 height 31
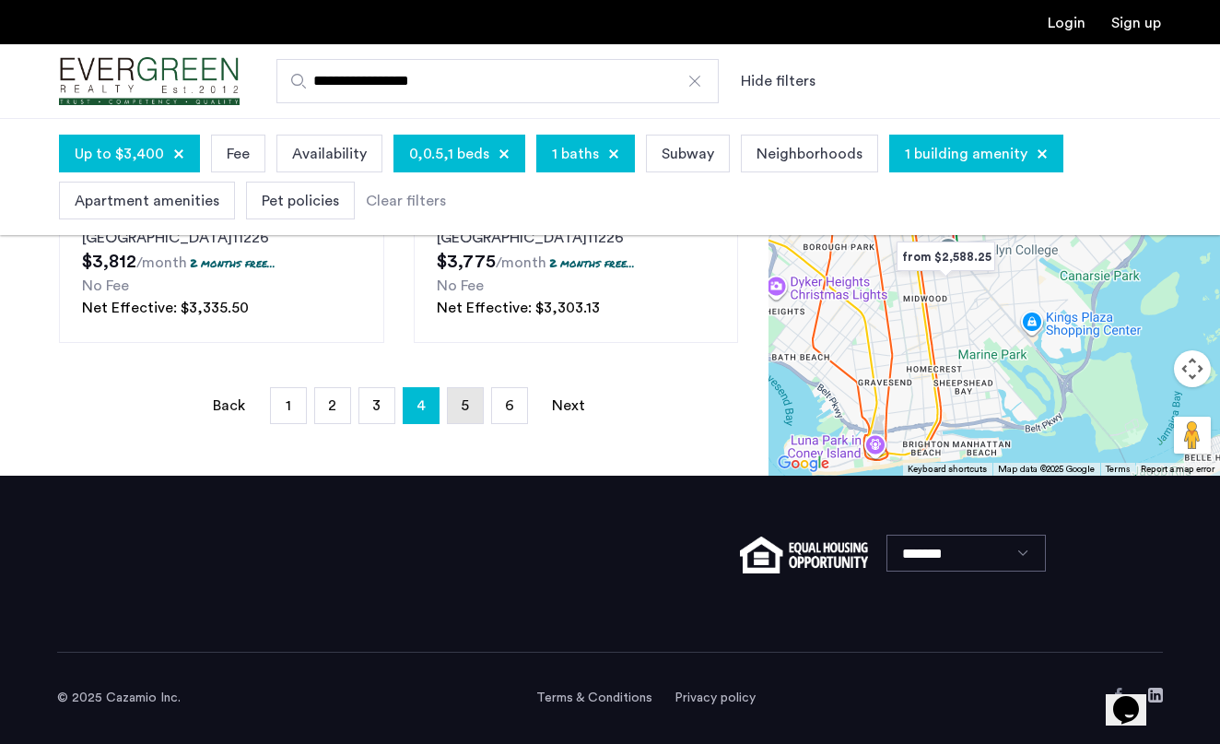
click at [457, 403] on link "page 5" at bounding box center [465, 405] width 35 height 35
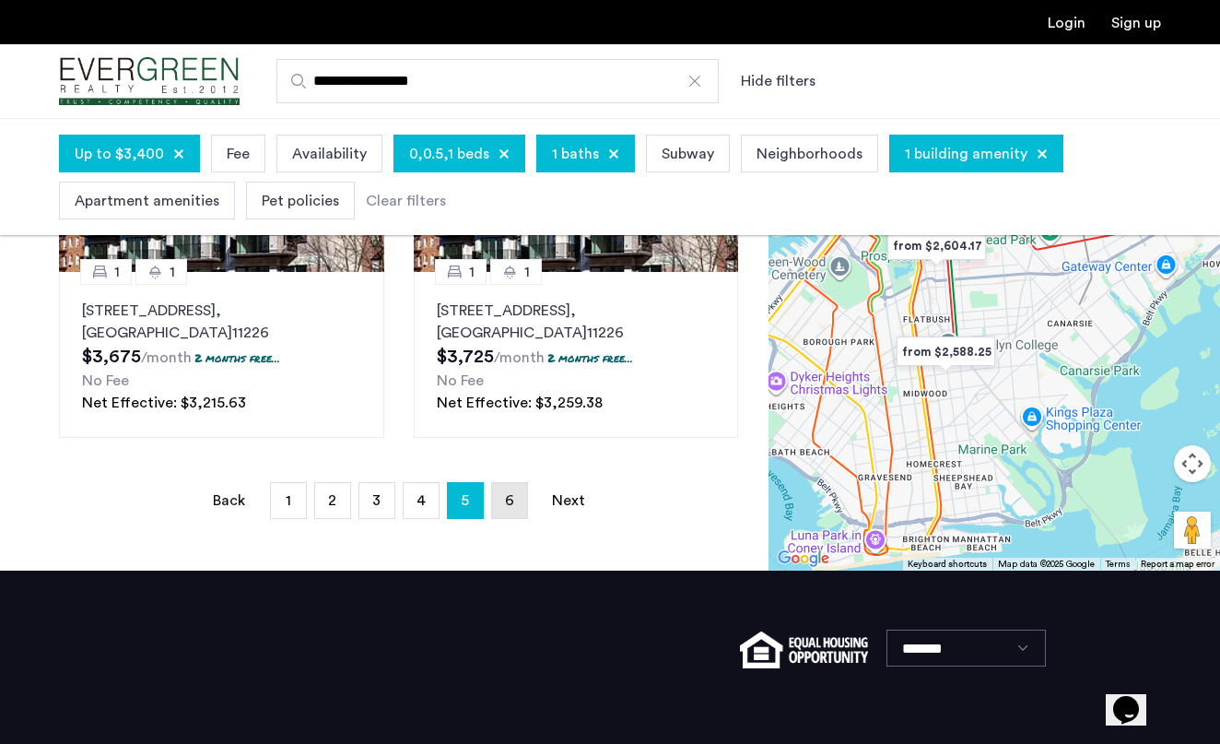
click at [492, 505] on link "page 6" at bounding box center [509, 500] width 35 height 35
